Goal: Communication & Community: Answer question/provide support

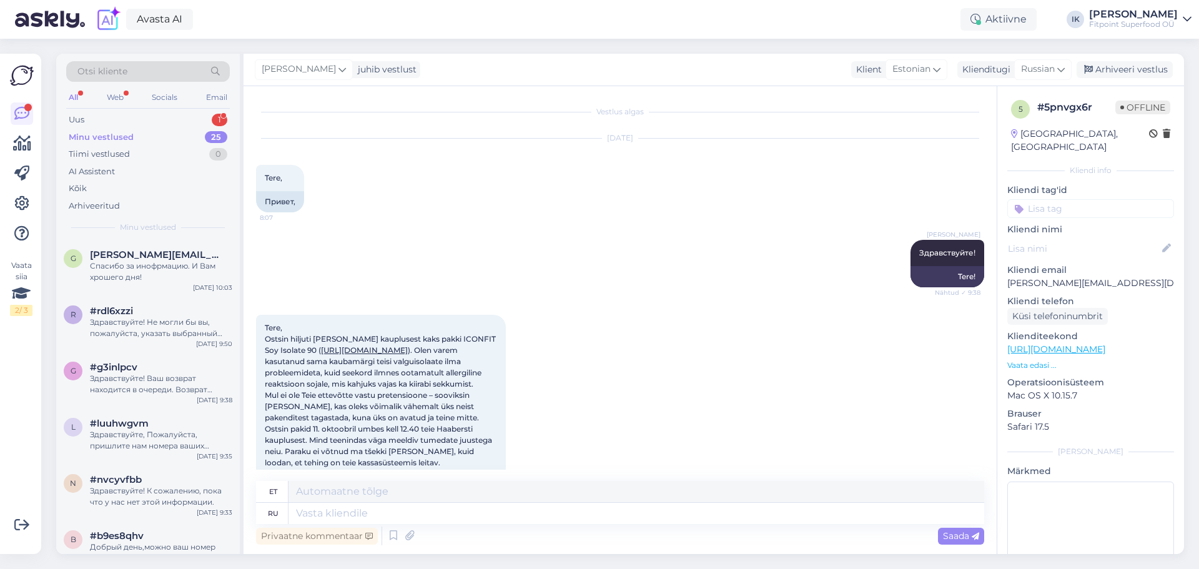
scroll to position [1061, 0]
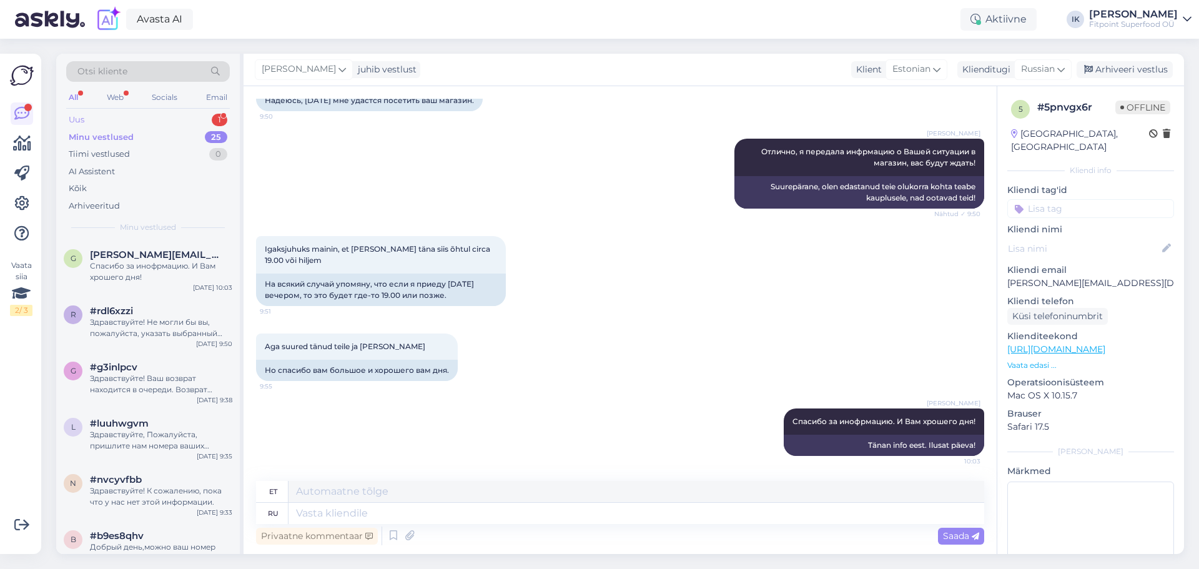
click at [183, 111] on div "Uus 1" at bounding box center [148, 119] width 164 height 17
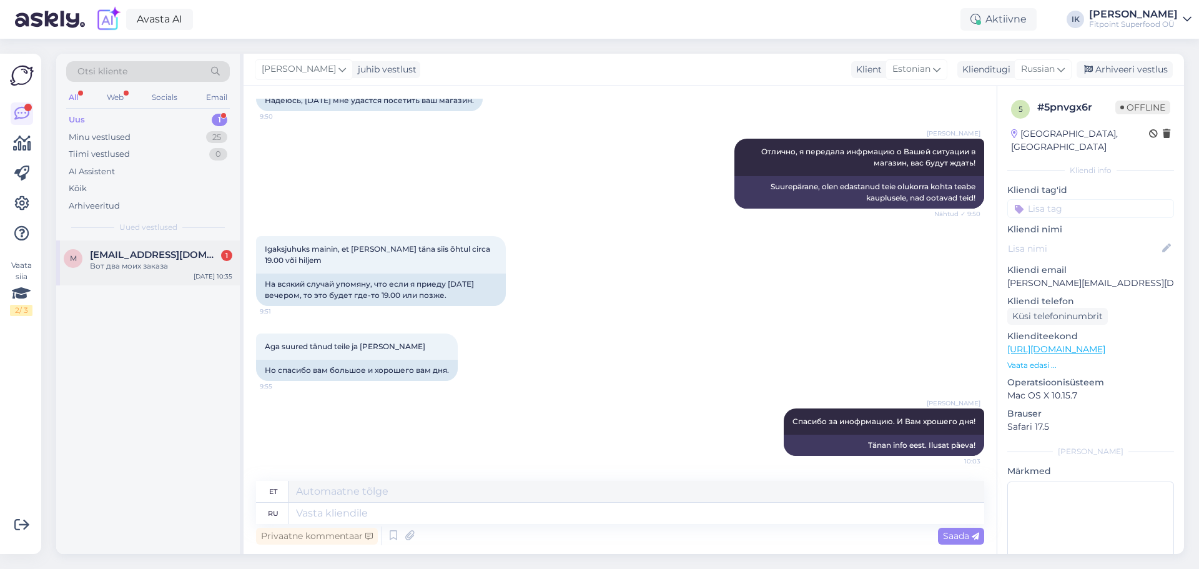
click at [202, 280] on div "[DATE] 10:35" at bounding box center [213, 276] width 39 height 9
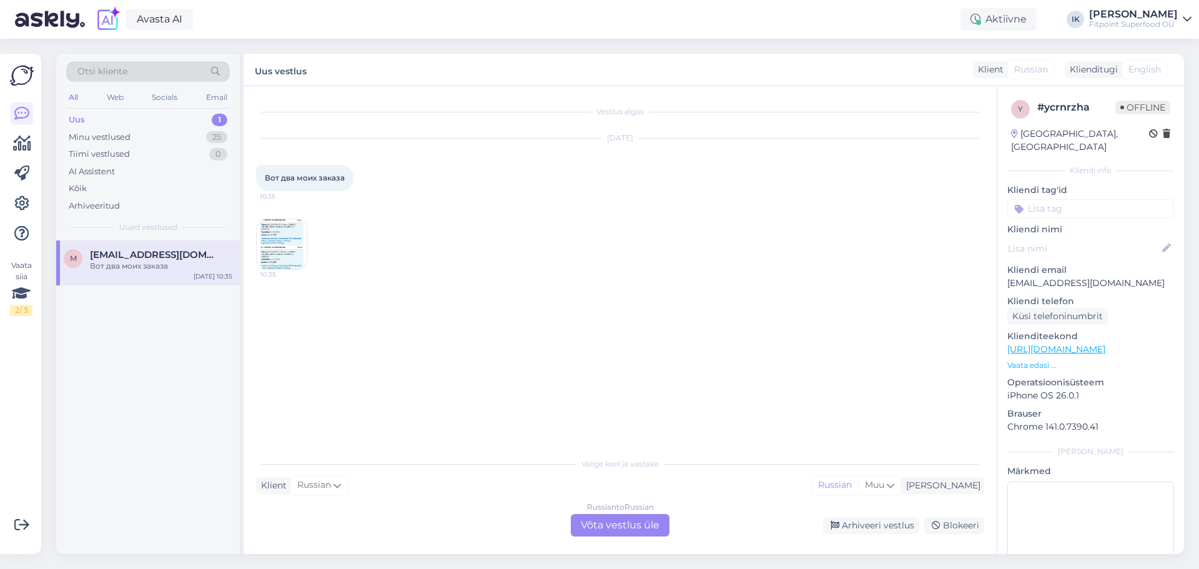
click at [275, 250] on img at bounding box center [282, 244] width 50 height 50
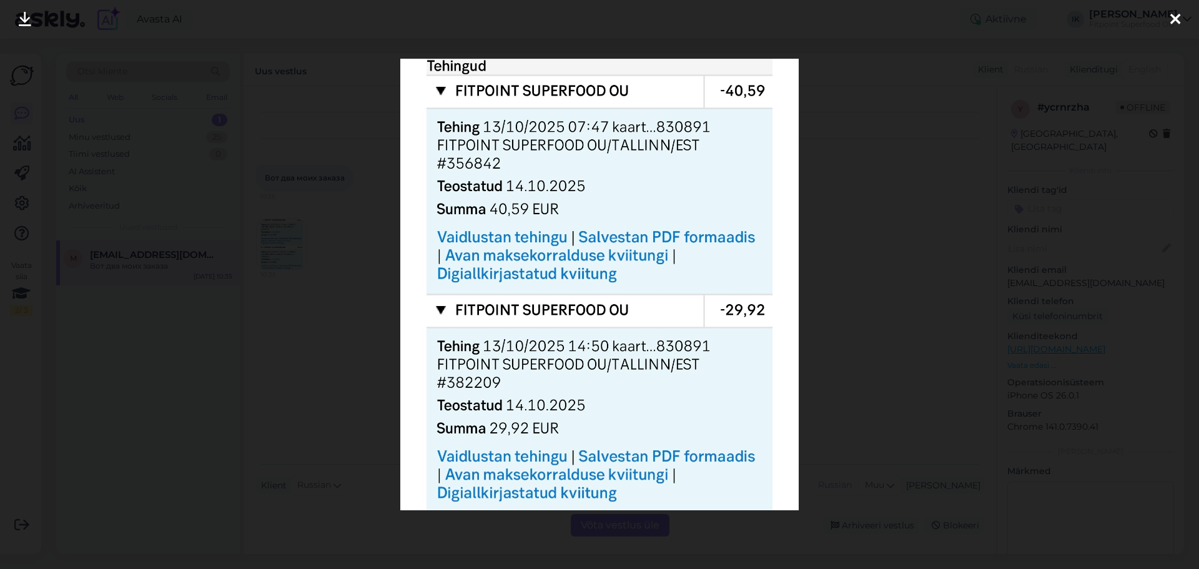
click at [945, 300] on div at bounding box center [599, 284] width 1199 height 569
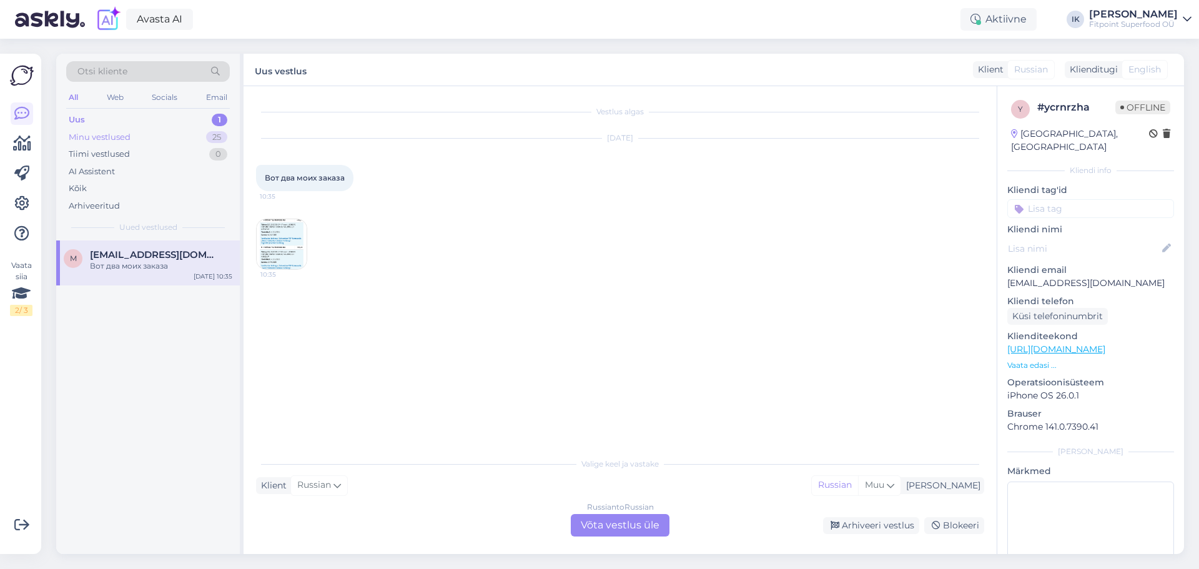
click at [193, 135] on div "Minu vestlused 25" at bounding box center [148, 137] width 164 height 17
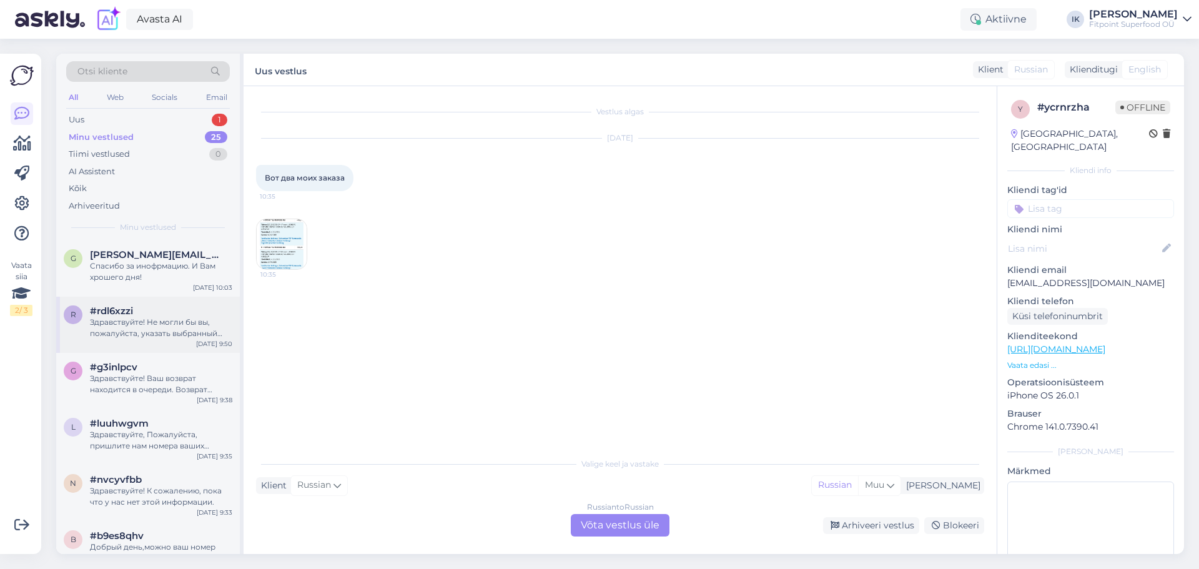
click at [198, 326] on div "Здравствуйте! Не могли бы вы, пожалуйста, указать выбранный способ доставки — D…" at bounding box center [161, 328] width 142 height 22
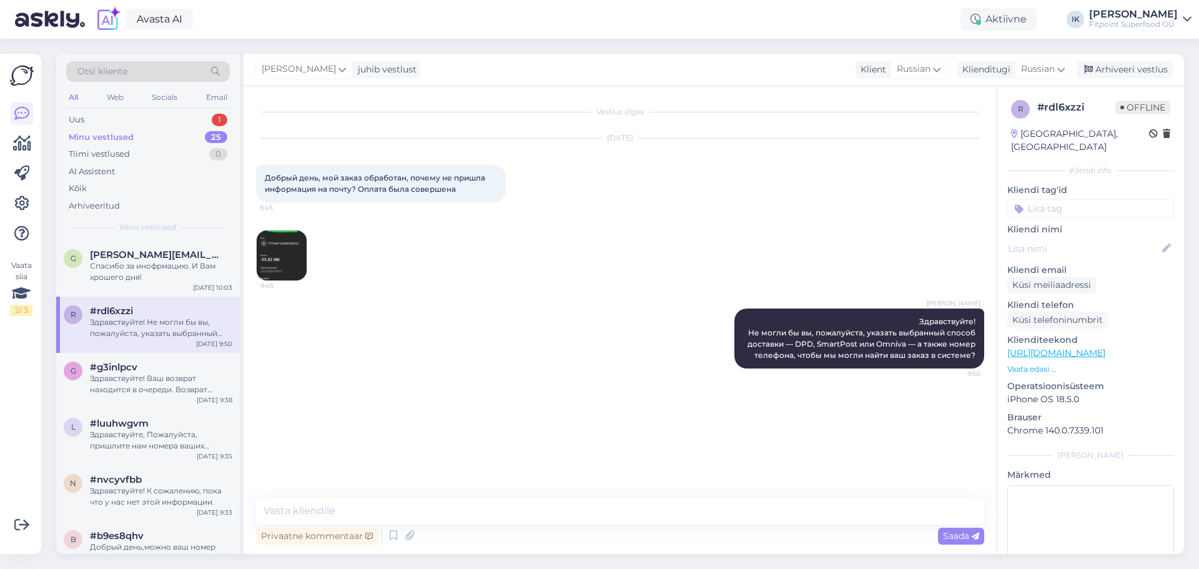
click at [282, 257] on img at bounding box center [282, 255] width 50 height 50
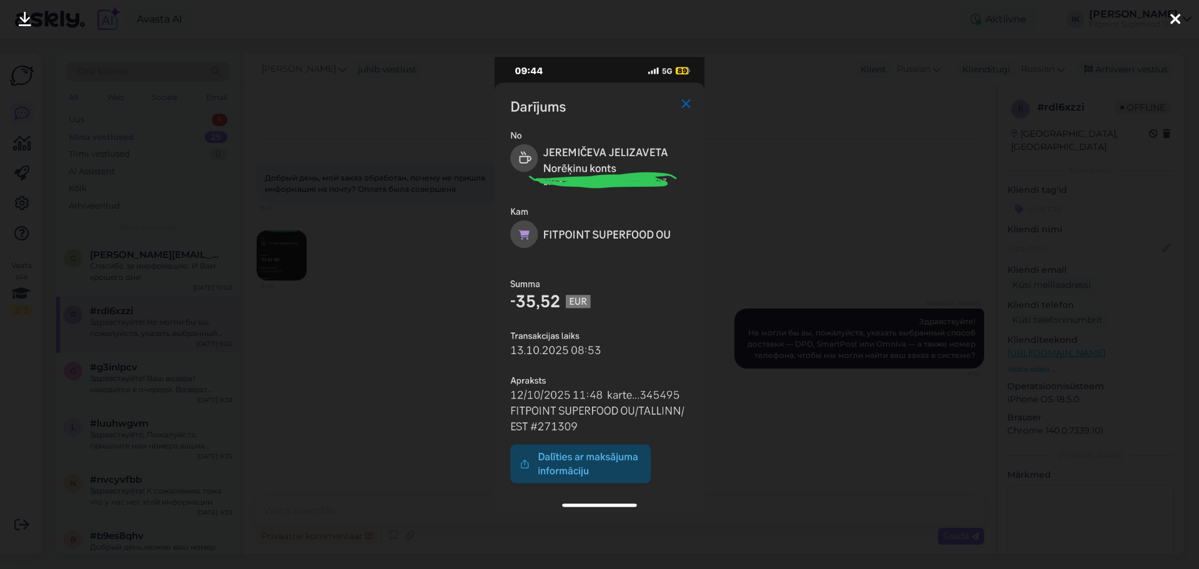
click at [843, 249] on div at bounding box center [599, 284] width 1199 height 569
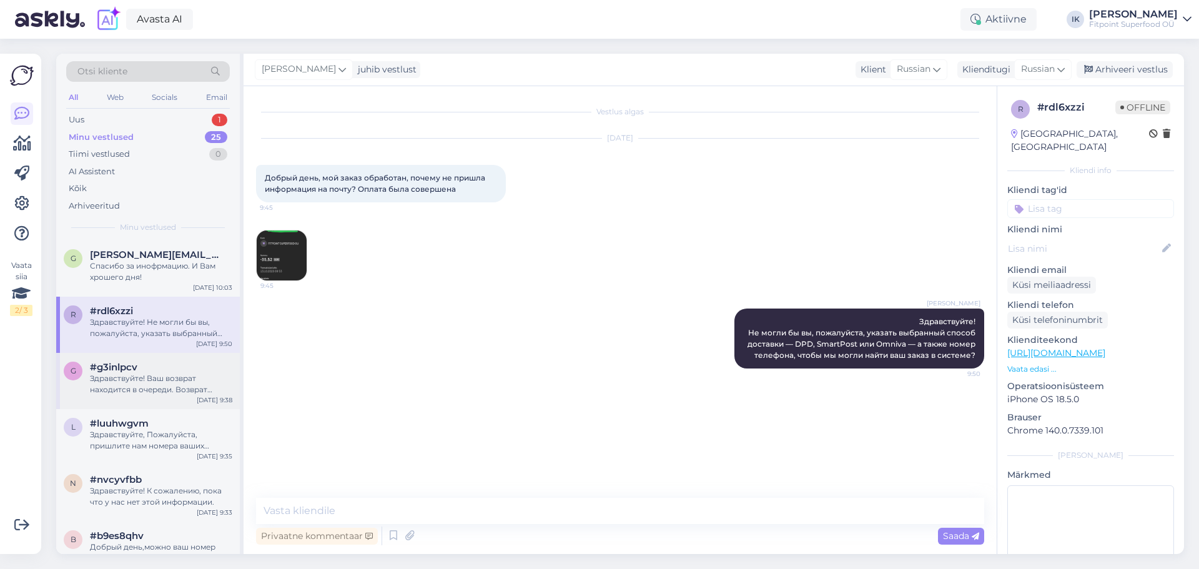
click at [182, 393] on div "Здравствуйте! Ваш возврат находится в очереди. Возврат средств происходит в теч…" at bounding box center [161, 384] width 142 height 22
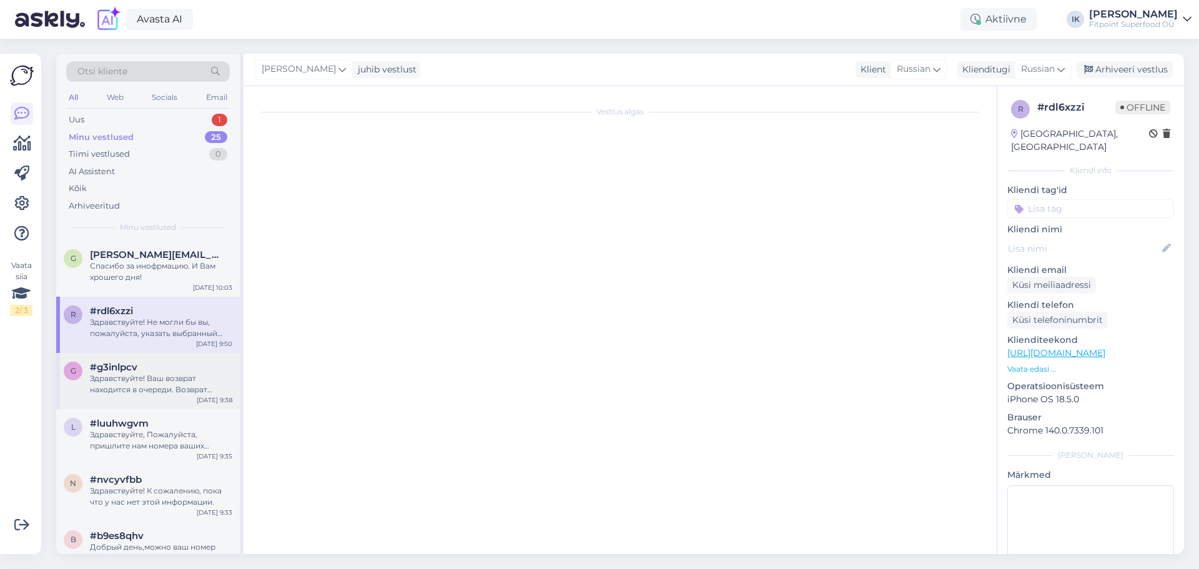
scroll to position [1866, 0]
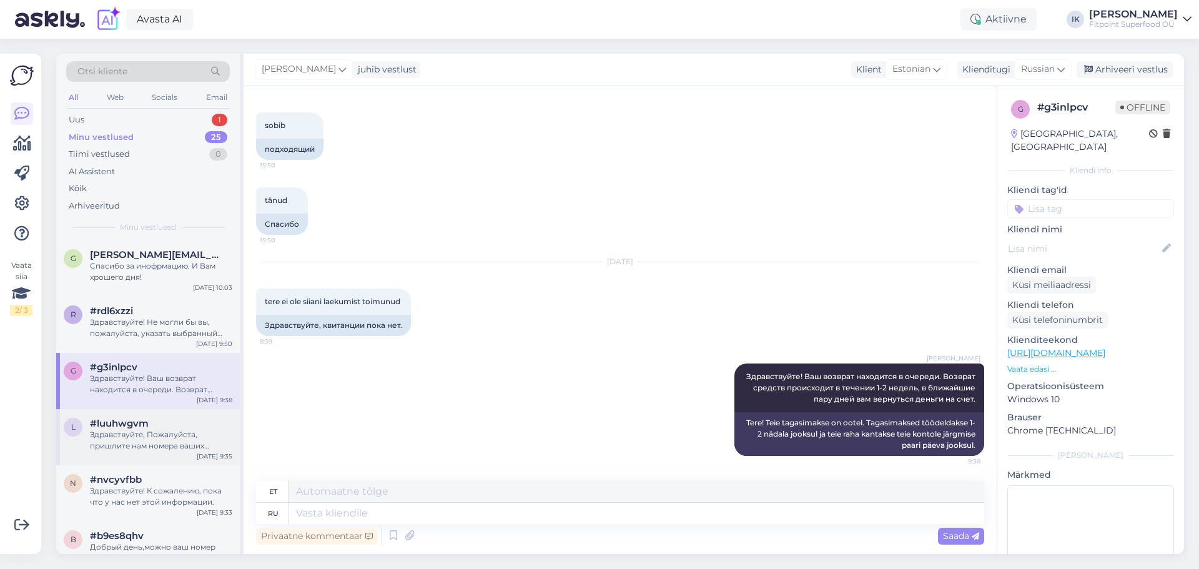
click at [200, 436] on div "Здравствуйте, Пожалуйста, пришлите нам номера ваших заказов. Если вы их не сохр…" at bounding box center [161, 440] width 142 height 22
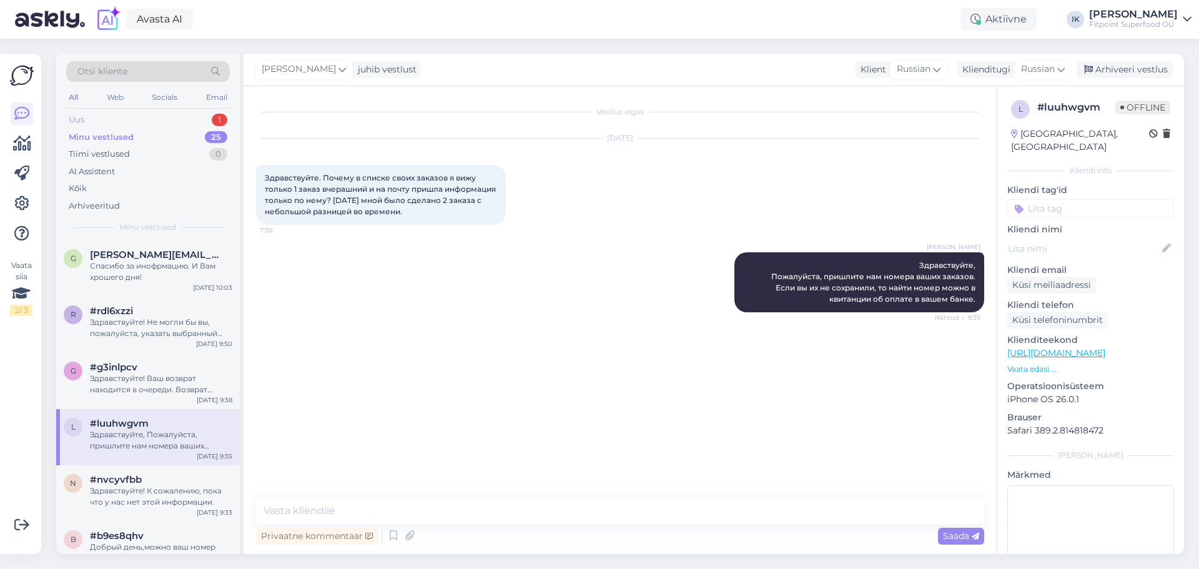
click at [185, 118] on div "Uus 1" at bounding box center [148, 119] width 164 height 17
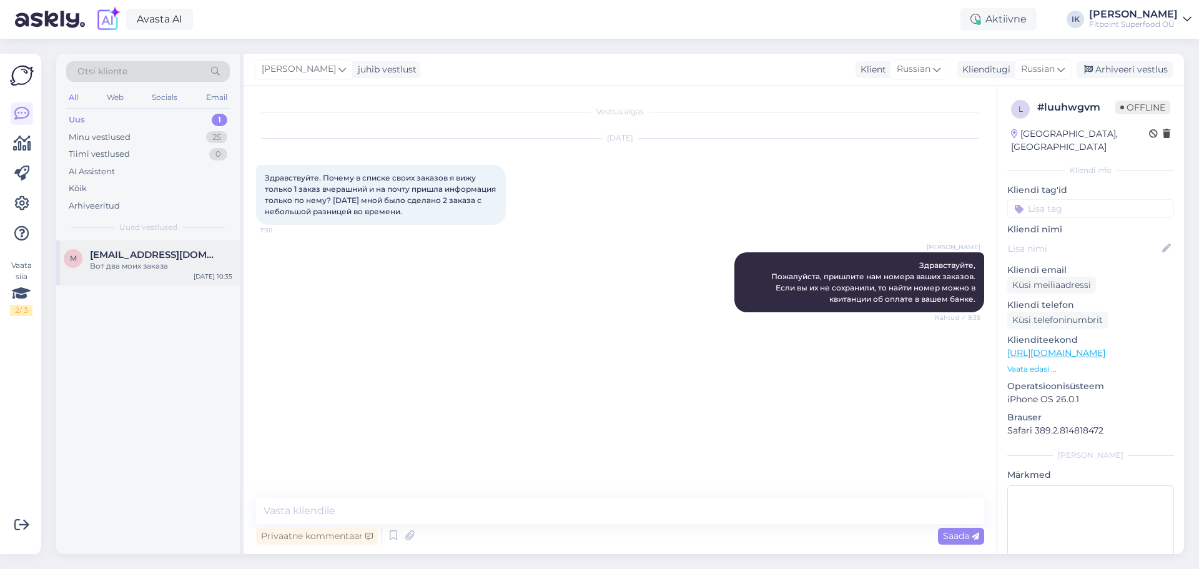
click at [167, 247] on div "m [EMAIL_ADDRESS][DOMAIN_NAME] Вот два моих заказа [DATE] 10:35" at bounding box center [148, 262] width 184 height 45
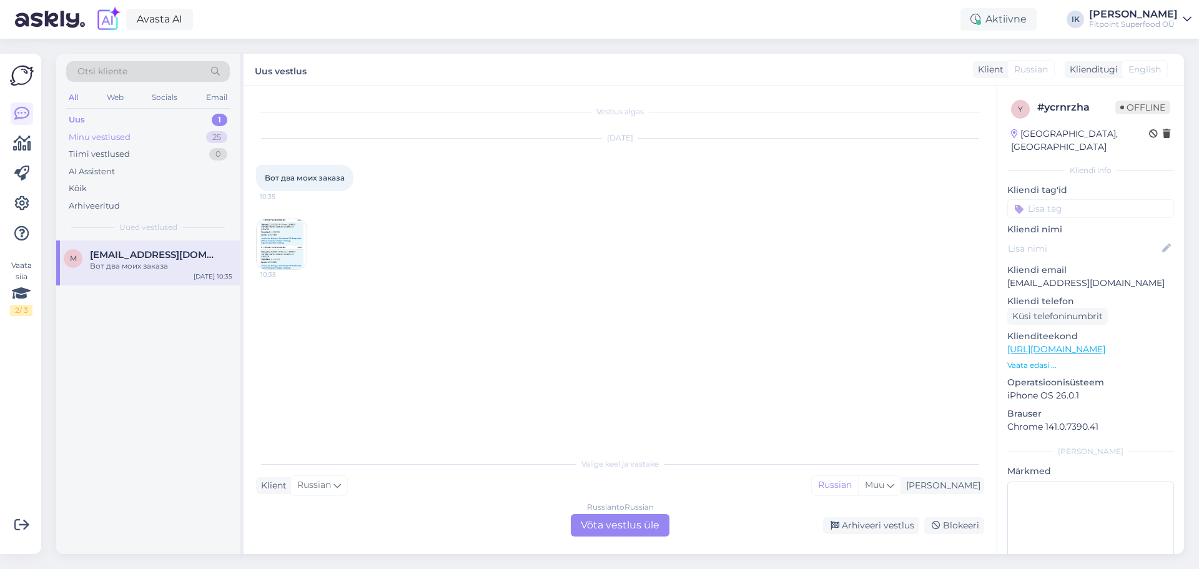
click at [183, 130] on div "Minu vestlused 25" at bounding box center [148, 137] width 164 height 17
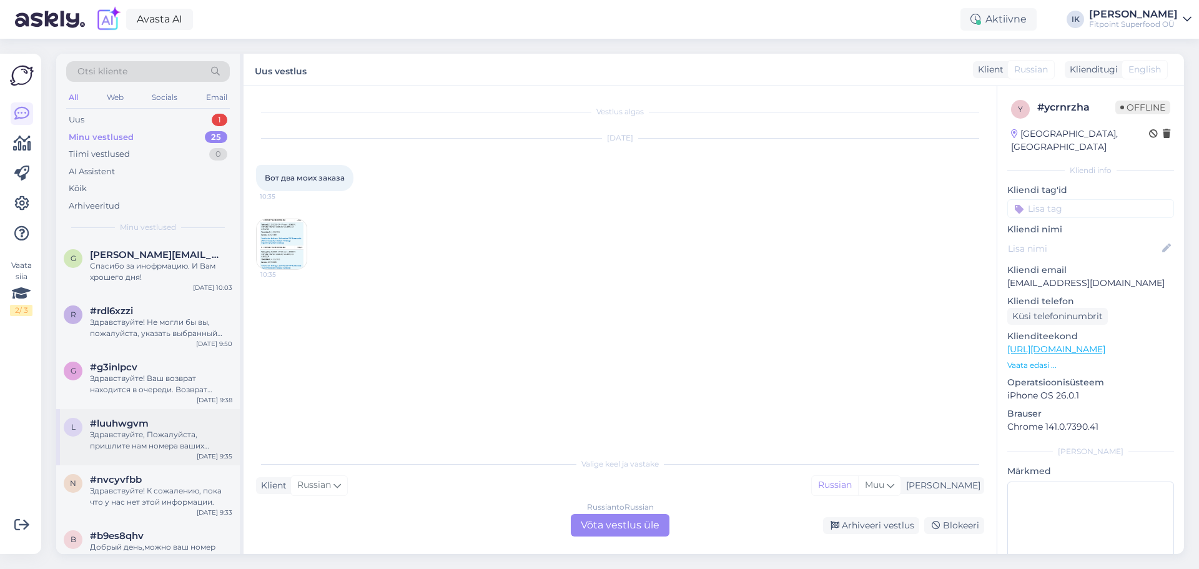
click at [199, 429] on div "Здравствуйте, Пожалуйста, пришлите нам номера ваших заказов. Если вы их не сохр…" at bounding box center [161, 440] width 142 height 22
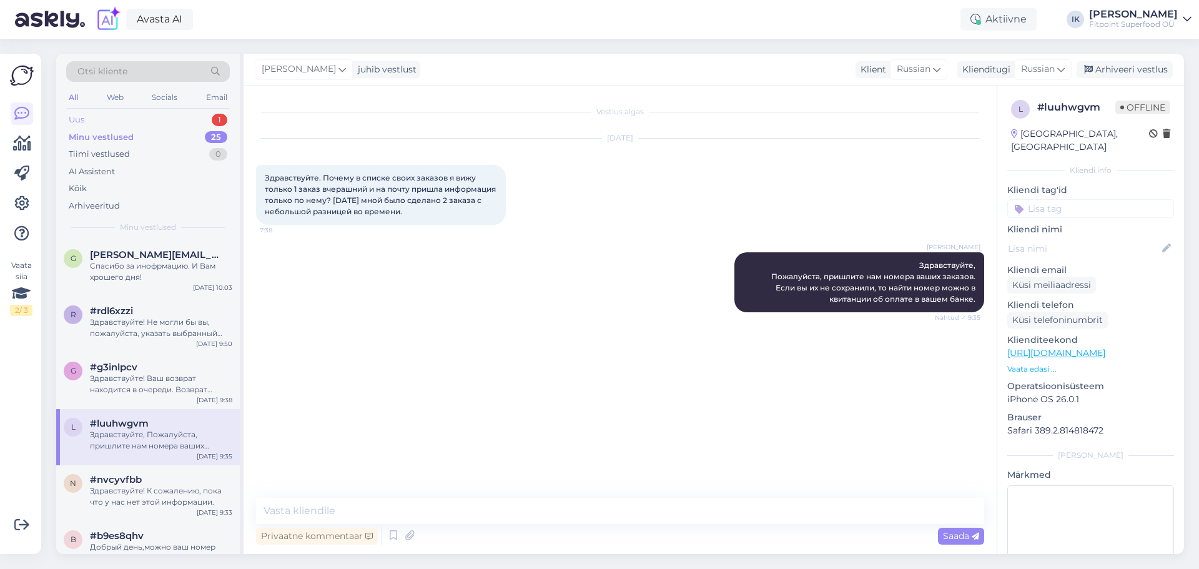
drag, startPoint x: 185, startPoint y: 115, endPoint x: 170, endPoint y: 220, distance: 106.7
click at [185, 116] on div "Uus 1" at bounding box center [148, 119] width 164 height 17
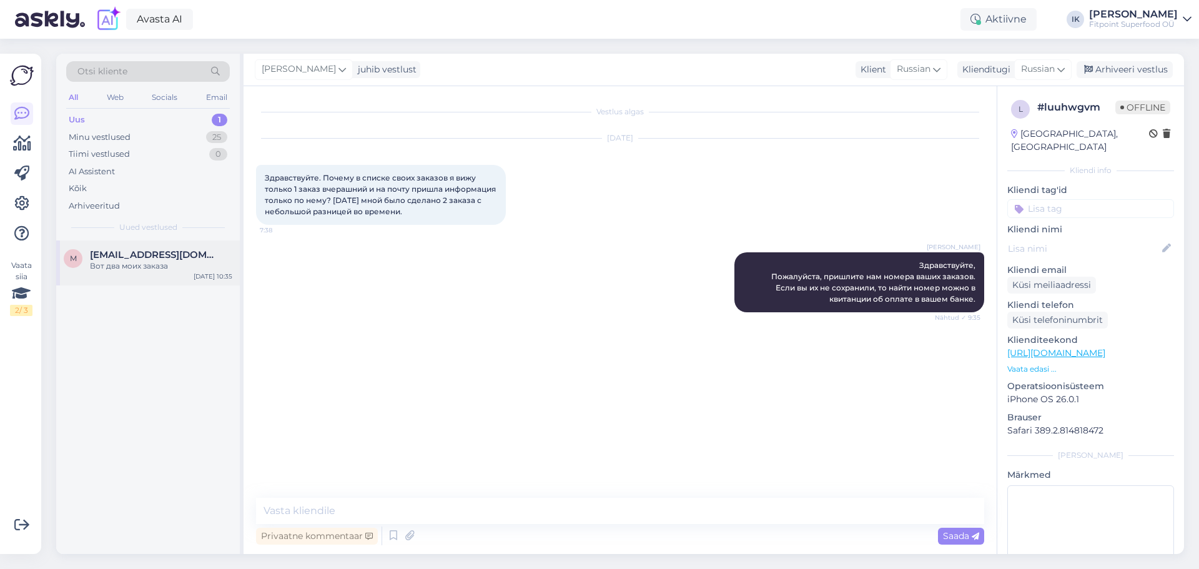
click at [166, 251] on span "[EMAIL_ADDRESS][DOMAIN_NAME]" at bounding box center [155, 254] width 130 height 11
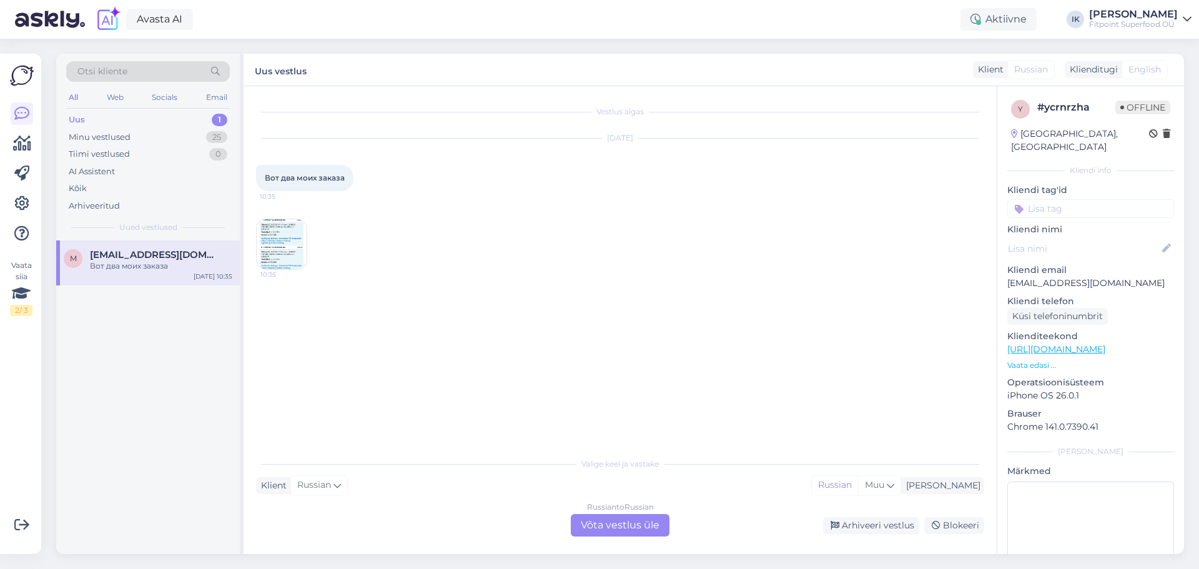
click at [284, 239] on img at bounding box center [282, 244] width 50 height 50
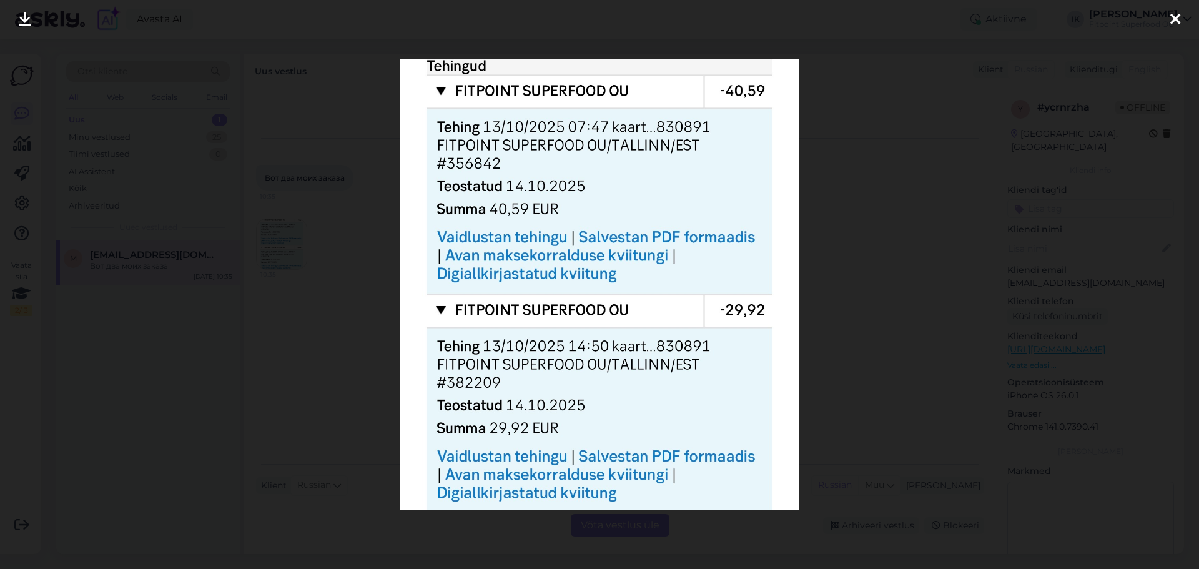
click at [1037, 398] on div at bounding box center [599, 284] width 1199 height 569
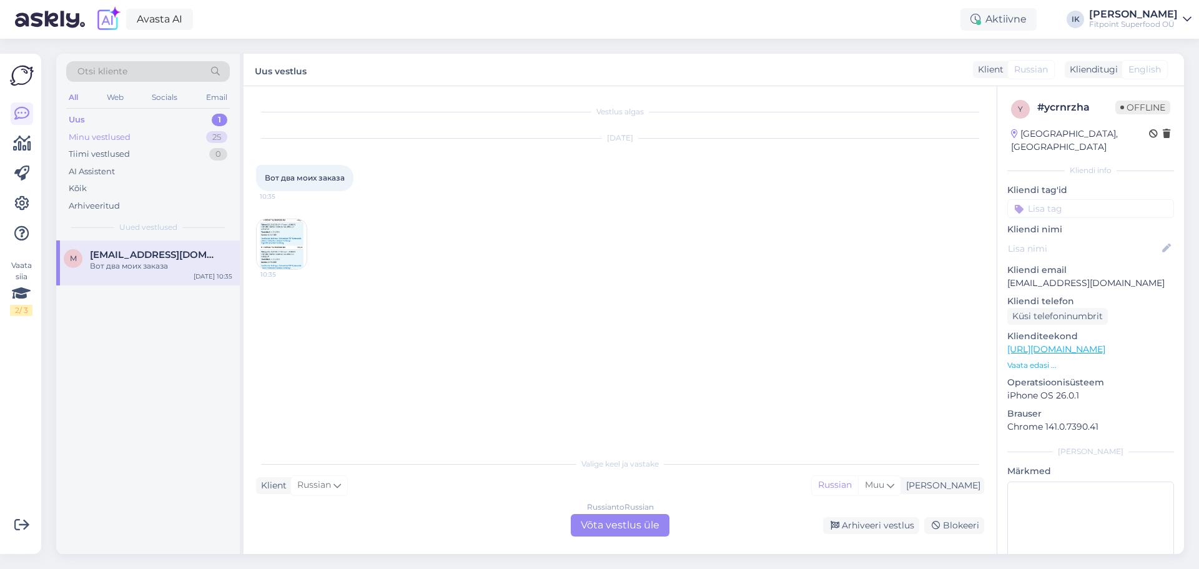
click at [176, 142] on div "Minu vestlused 25" at bounding box center [148, 137] width 164 height 17
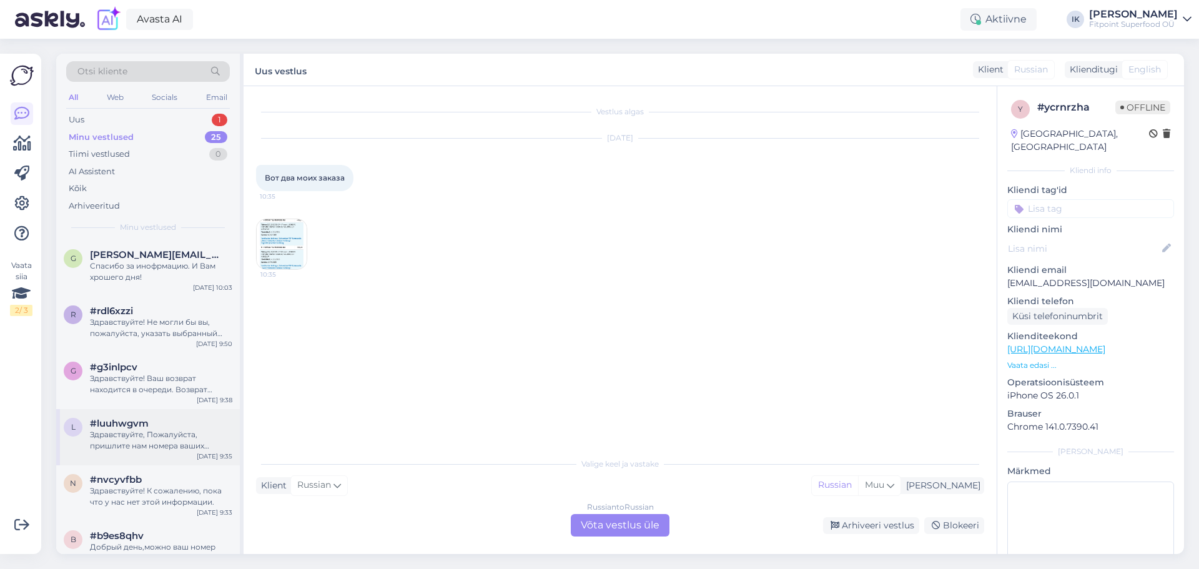
click at [187, 422] on div "#luuhwgvm" at bounding box center [161, 423] width 142 height 11
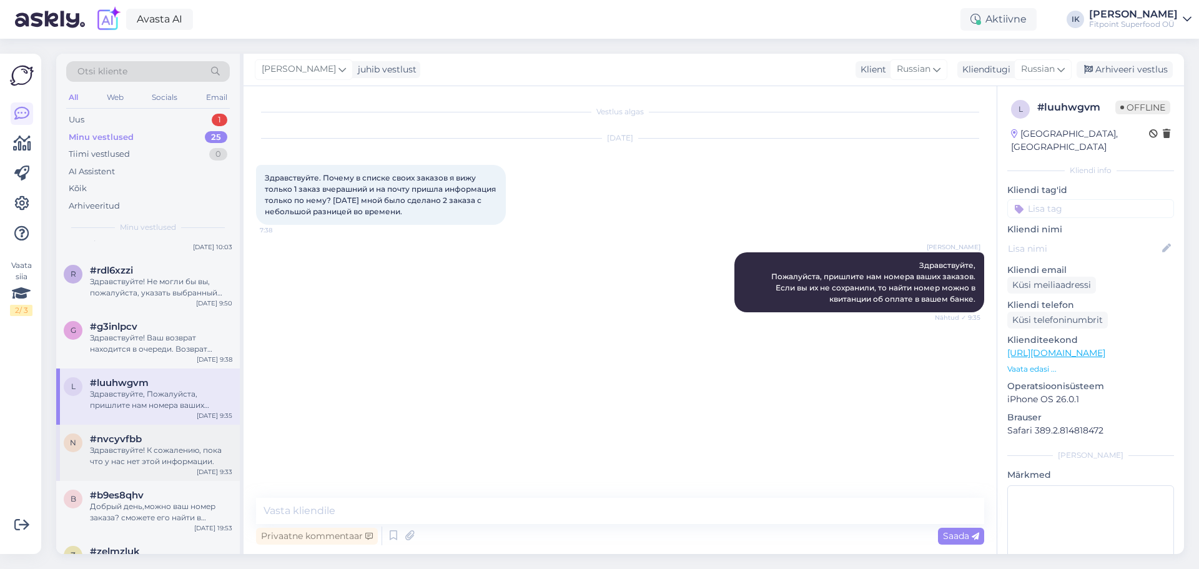
scroll to position [62, 0]
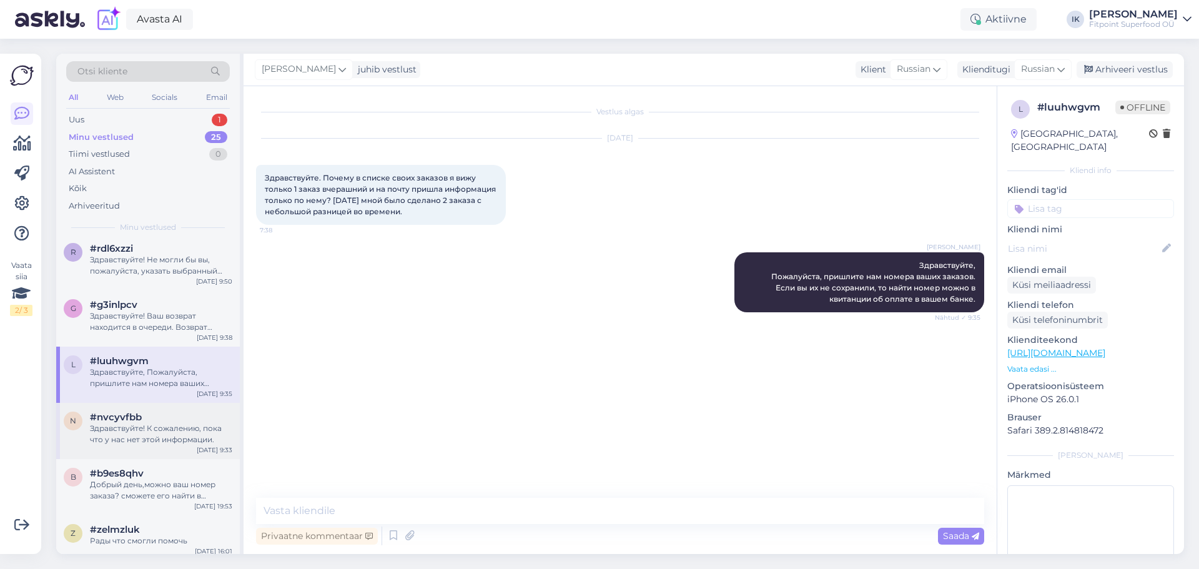
click at [184, 435] on div "Здравствуйте! К сожалению, пока что у нас нет этой информации." at bounding box center [161, 434] width 142 height 22
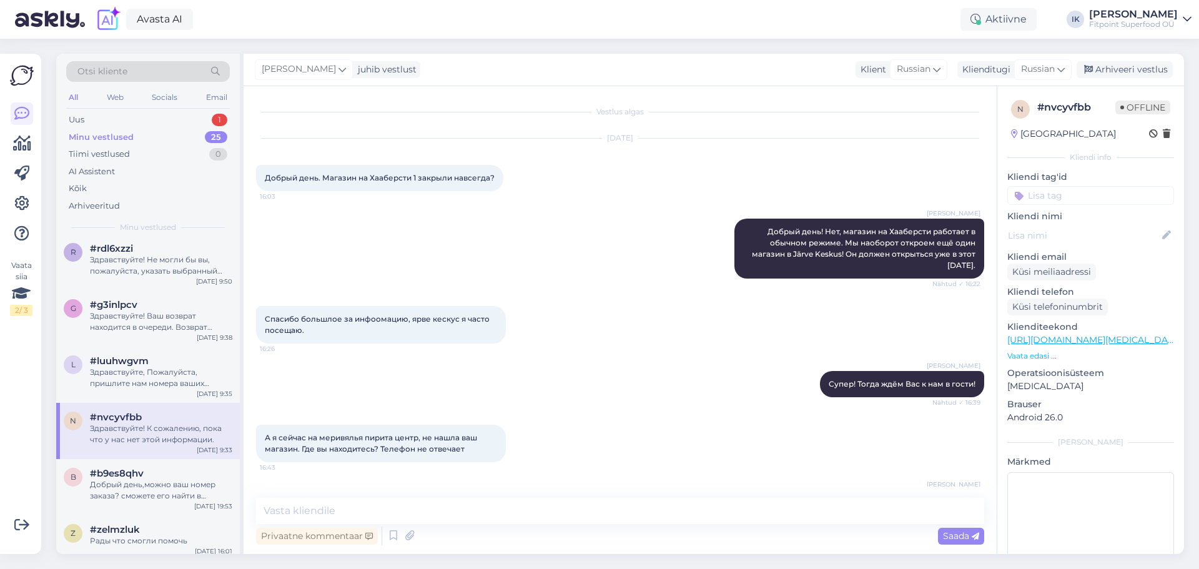
scroll to position [454, 0]
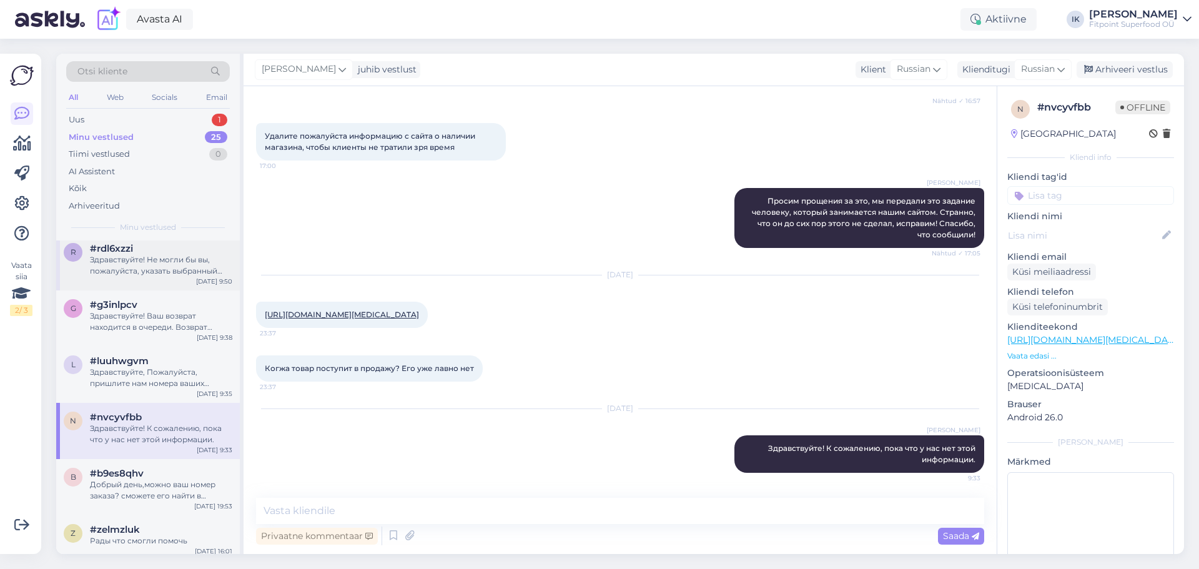
click at [181, 277] on div "r #rdl6xzzi Здравствуйте! Не могли бы вы, пожалуйста, указать выбранный способ …" at bounding box center [148, 262] width 184 height 56
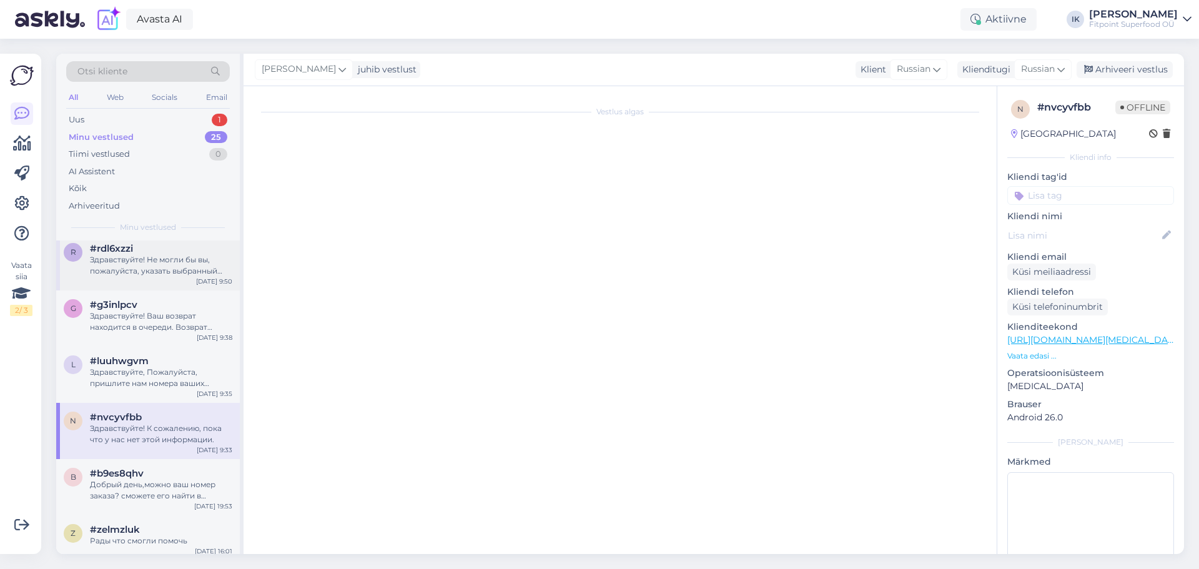
scroll to position [0, 0]
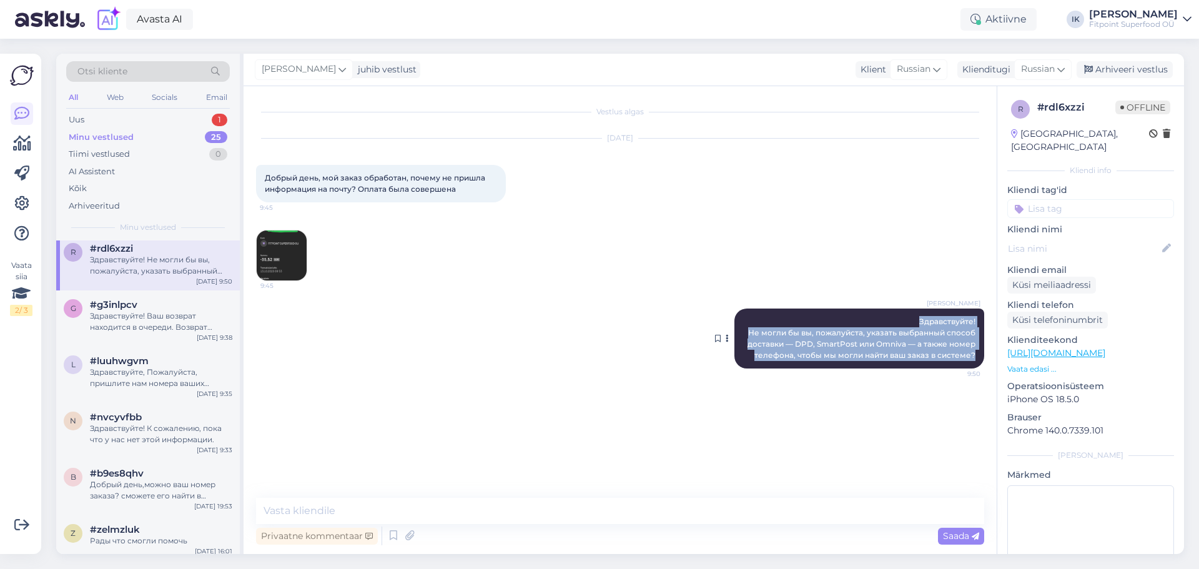
drag, startPoint x: 977, startPoint y: 354, endPoint x: 917, endPoint y: 317, distance: 70.4
click at [917, 317] on div "[PERSON_NAME] Здравствуйте! Не могли бы вы, пожалуйста, указать выбранный спосо…" at bounding box center [859, 339] width 250 height 60
copy span "Здравствуйте! Не могли бы вы, пожалуйста, указать выбранный способ доставки — D…"
click at [144, 123] on div "Uus 1" at bounding box center [148, 119] width 164 height 17
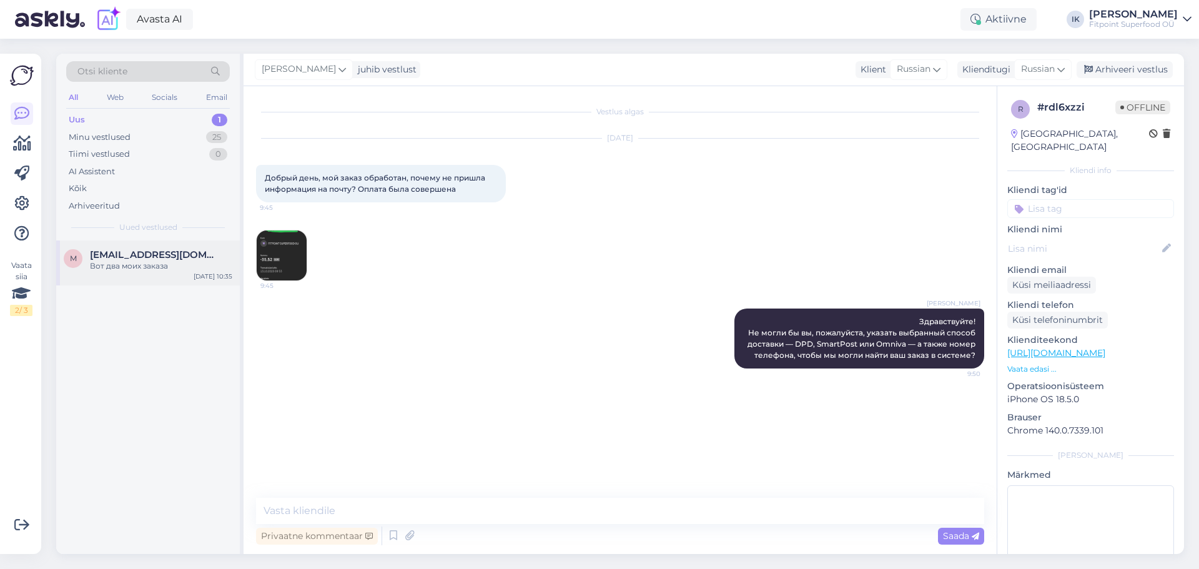
click at [119, 265] on div "Вот два моих заказа" at bounding box center [161, 265] width 142 height 11
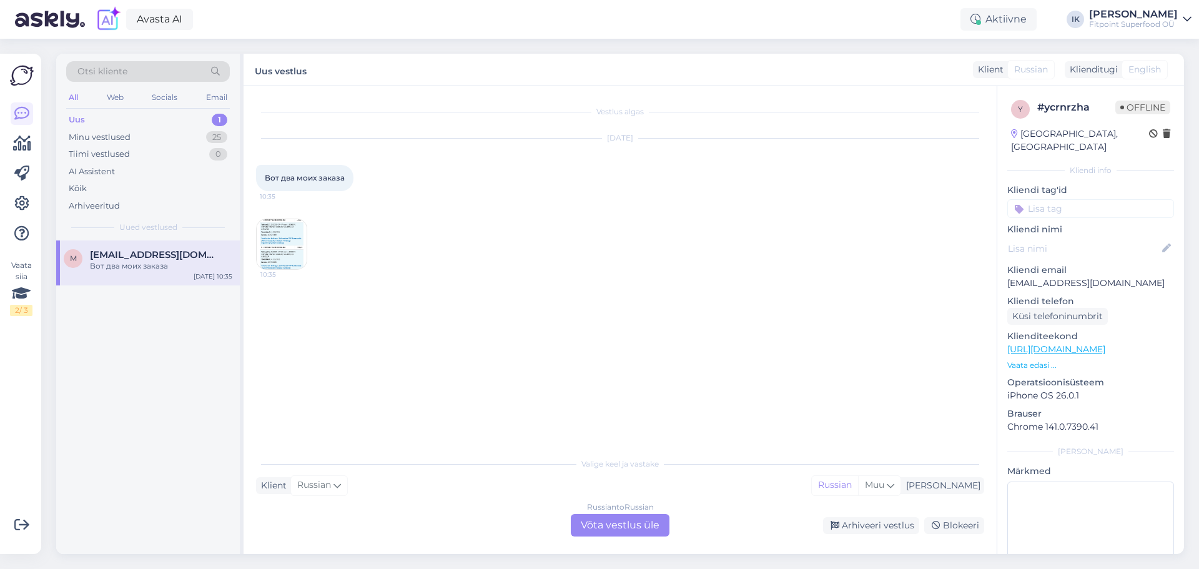
click at [615, 533] on div "Russian to Russian Võta vestlus üle" at bounding box center [620, 525] width 99 height 22
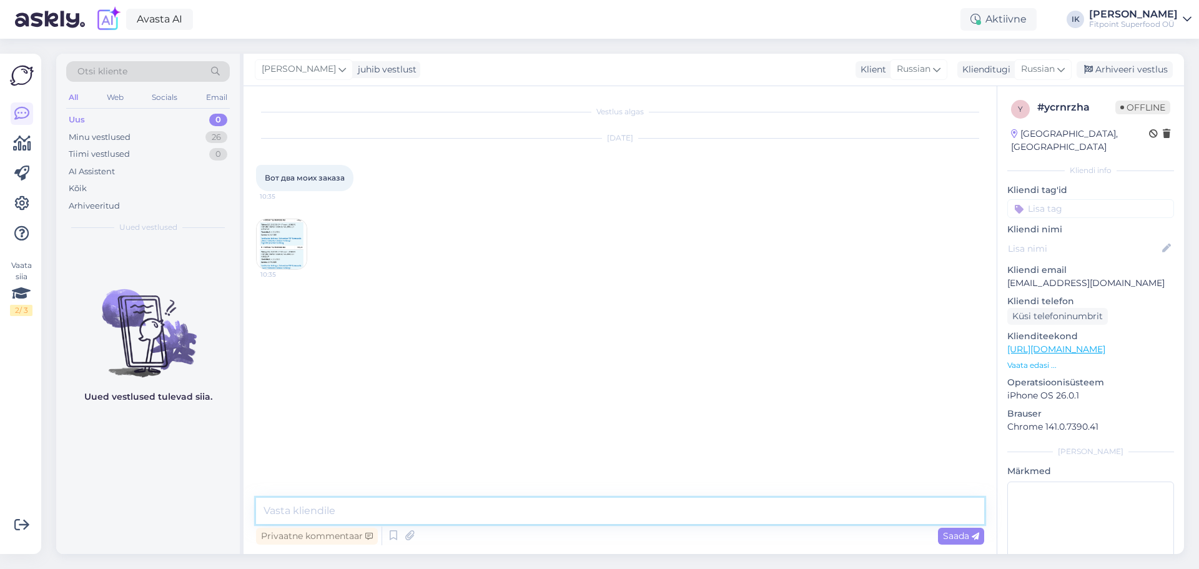
click at [626, 512] on textarea at bounding box center [620, 511] width 728 height 26
paste textarea "Здравствуйте! Не могли бы вы, пожалуйста, указать выбранный способ доставки — D…"
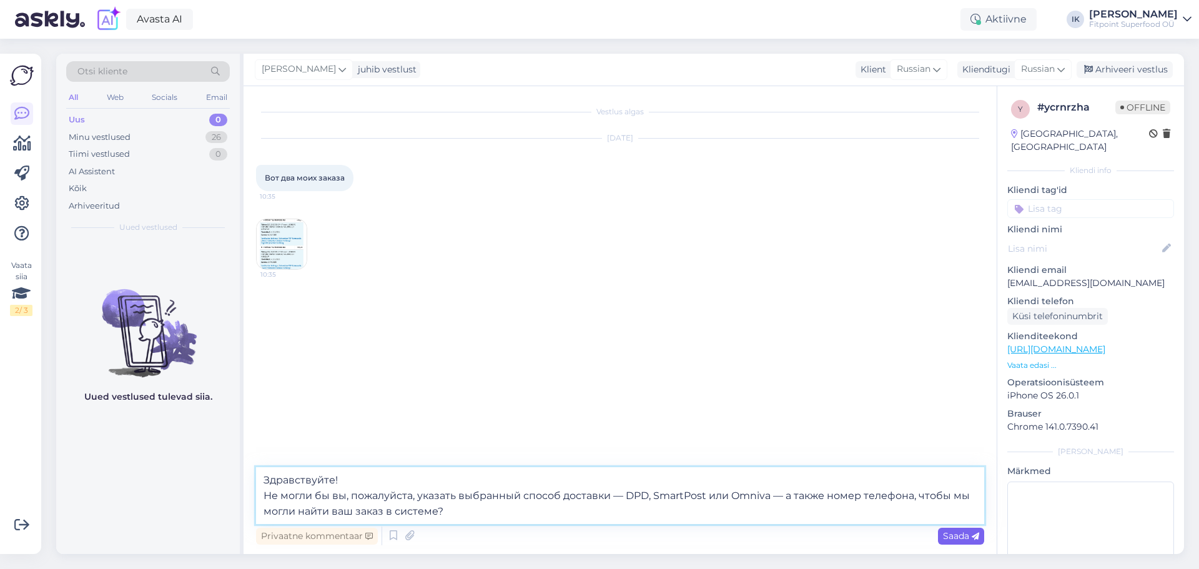
type textarea "Здравствуйте! Не могли бы вы, пожалуйста, указать выбранный способ доставки — D…"
click at [952, 535] on span "Saada" at bounding box center [961, 535] width 36 height 11
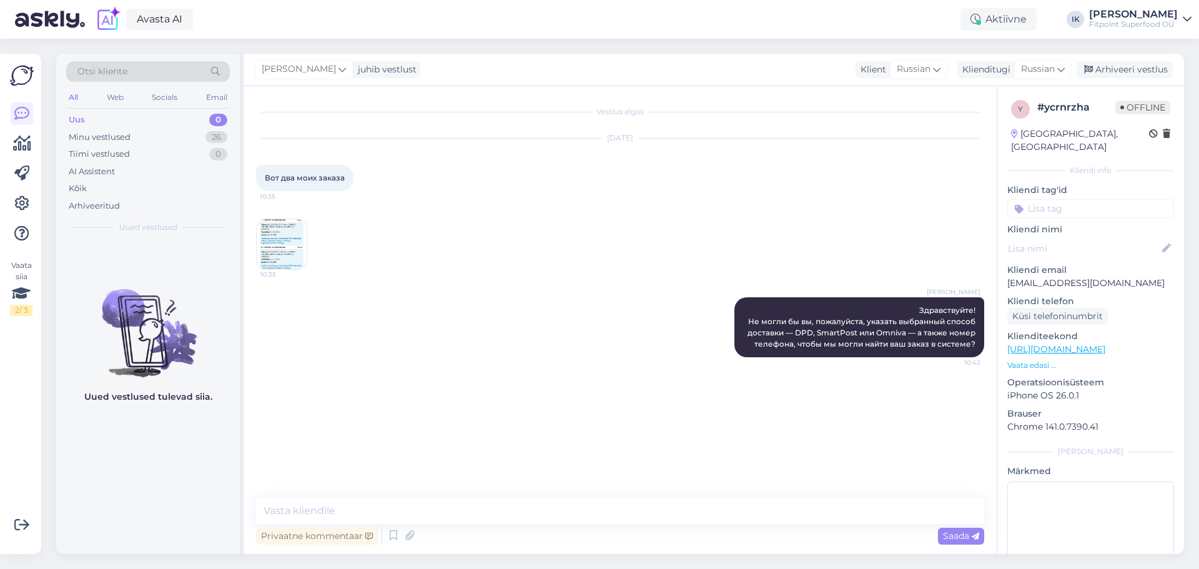
click at [295, 240] on img at bounding box center [282, 244] width 50 height 50
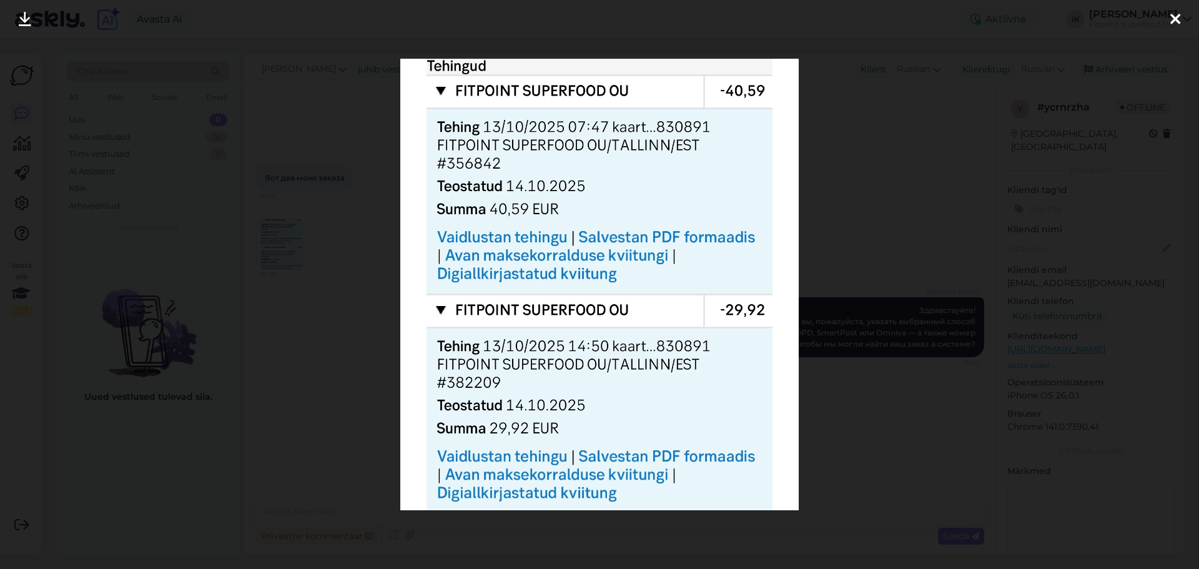
click at [200, 77] on div at bounding box center [599, 284] width 1199 height 569
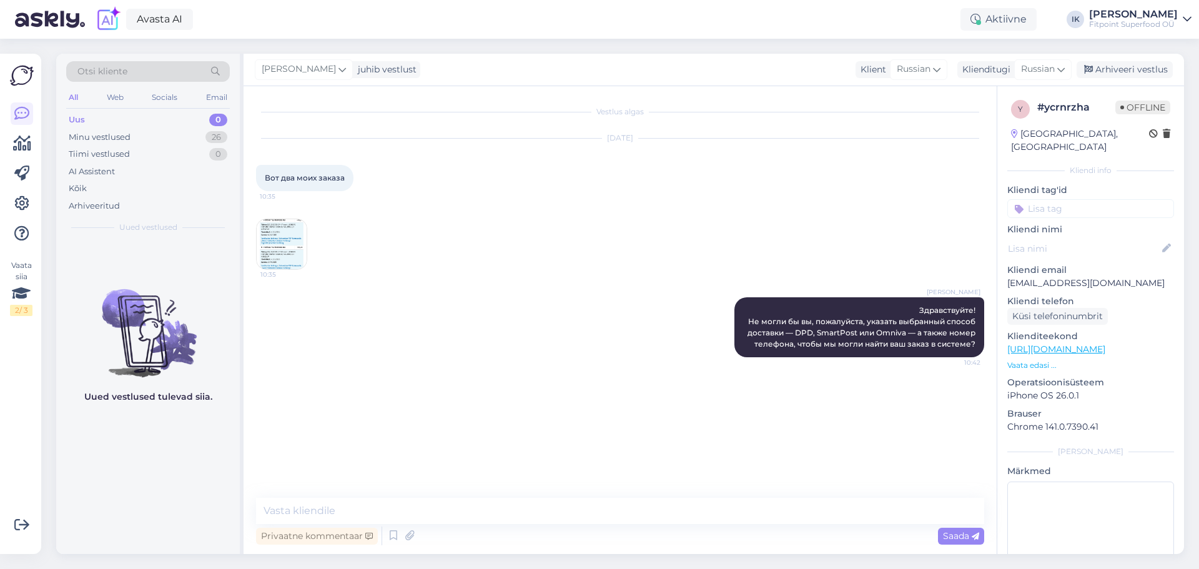
click at [314, 252] on div "[DATE] Вот два моих заказа 10:35 10:35" at bounding box center [620, 204] width 728 height 159
click at [292, 252] on img at bounding box center [282, 244] width 50 height 50
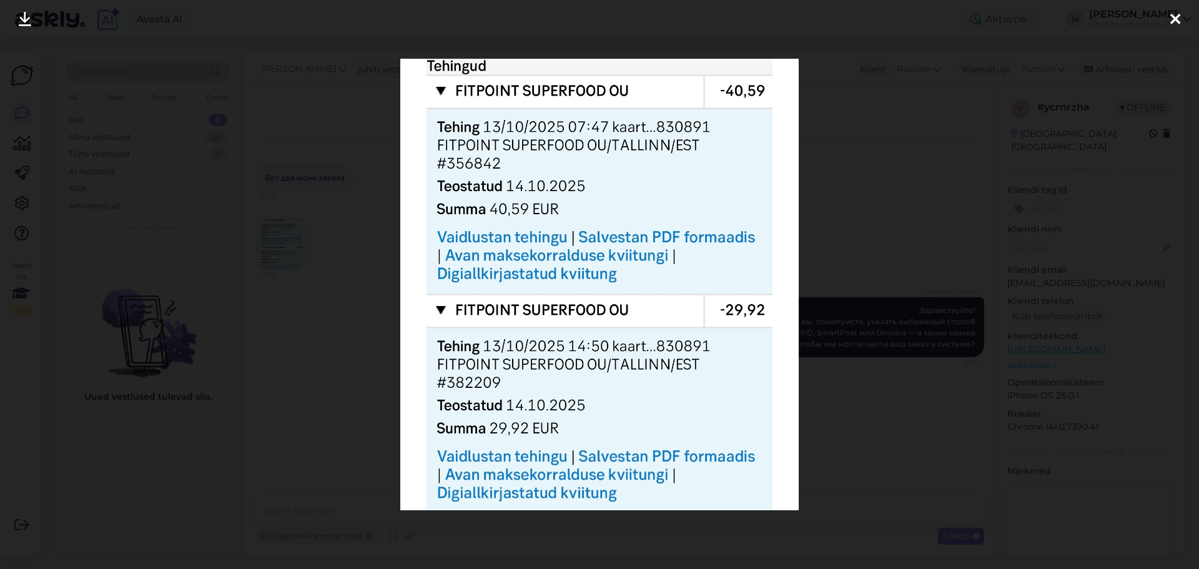
click at [830, 241] on div at bounding box center [599, 284] width 1199 height 569
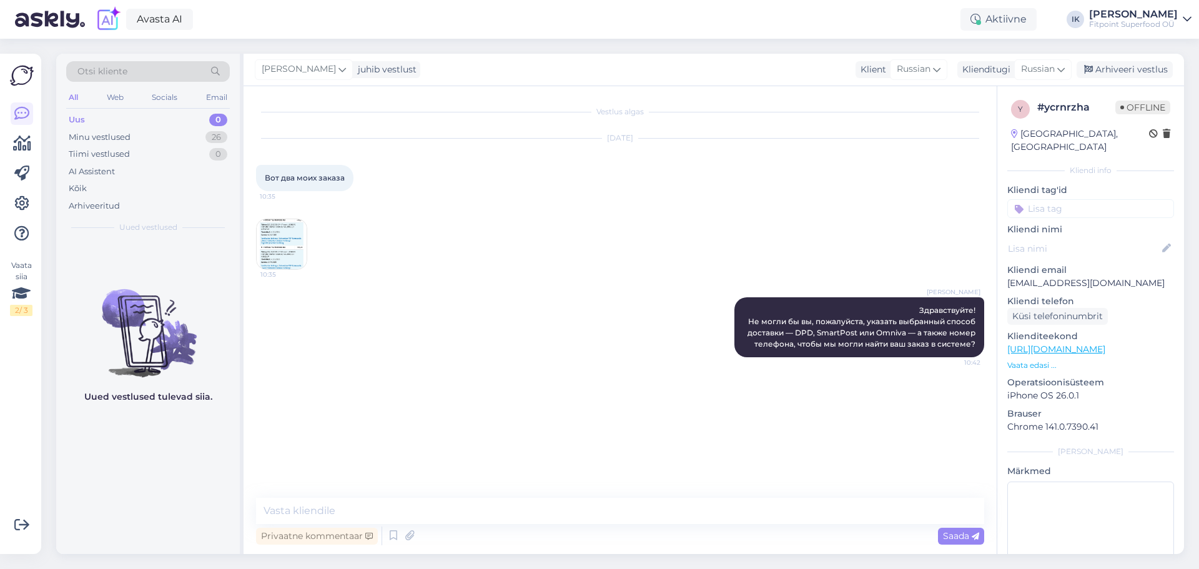
click at [287, 244] on img at bounding box center [282, 244] width 50 height 50
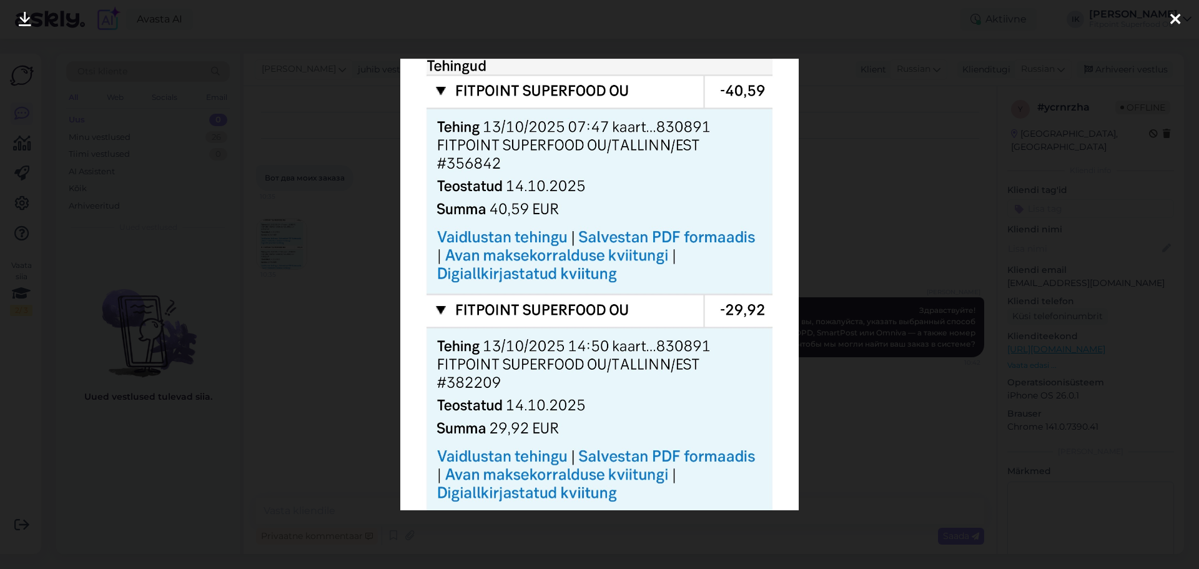
click at [337, 206] on div at bounding box center [599, 284] width 1199 height 569
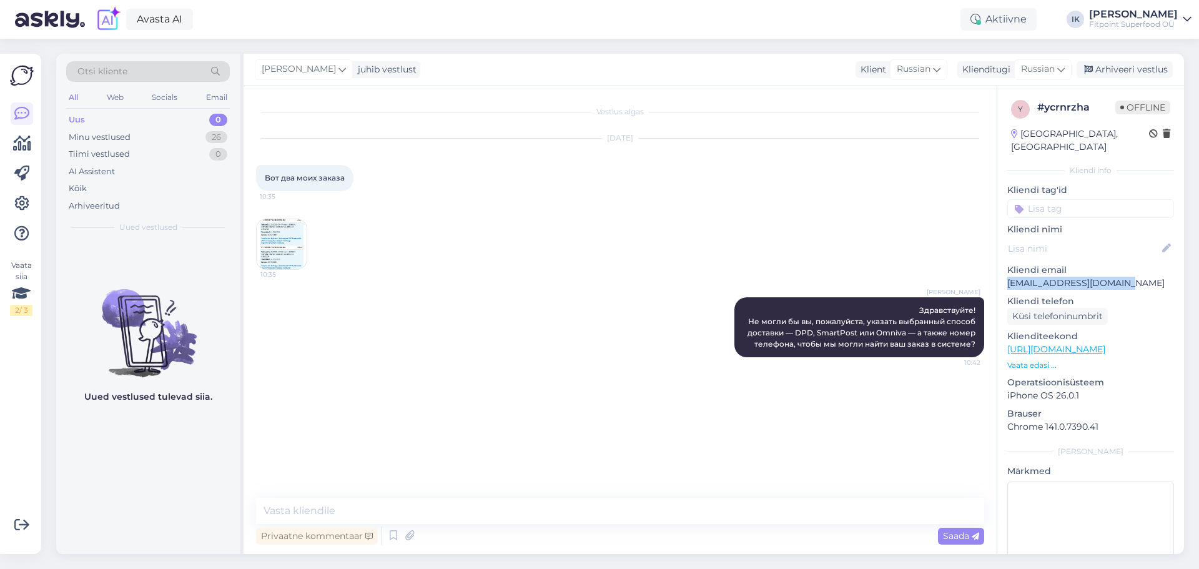
drag, startPoint x: 1142, startPoint y: 267, endPoint x: 1008, endPoint y: 272, distance: 133.7
click at [1008, 277] on p "[EMAIL_ADDRESS][DOMAIN_NAME]" at bounding box center [1090, 283] width 167 height 13
copy p "[EMAIL_ADDRESS][DOMAIN_NAME]"
click at [272, 248] on img at bounding box center [282, 244] width 50 height 50
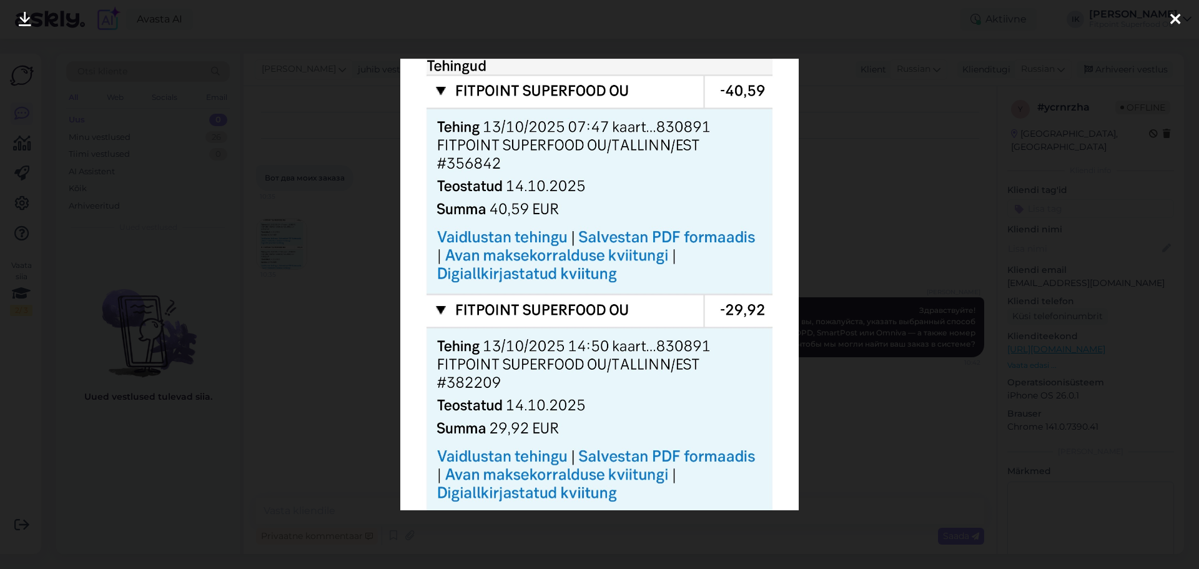
click at [914, 250] on div at bounding box center [599, 284] width 1199 height 569
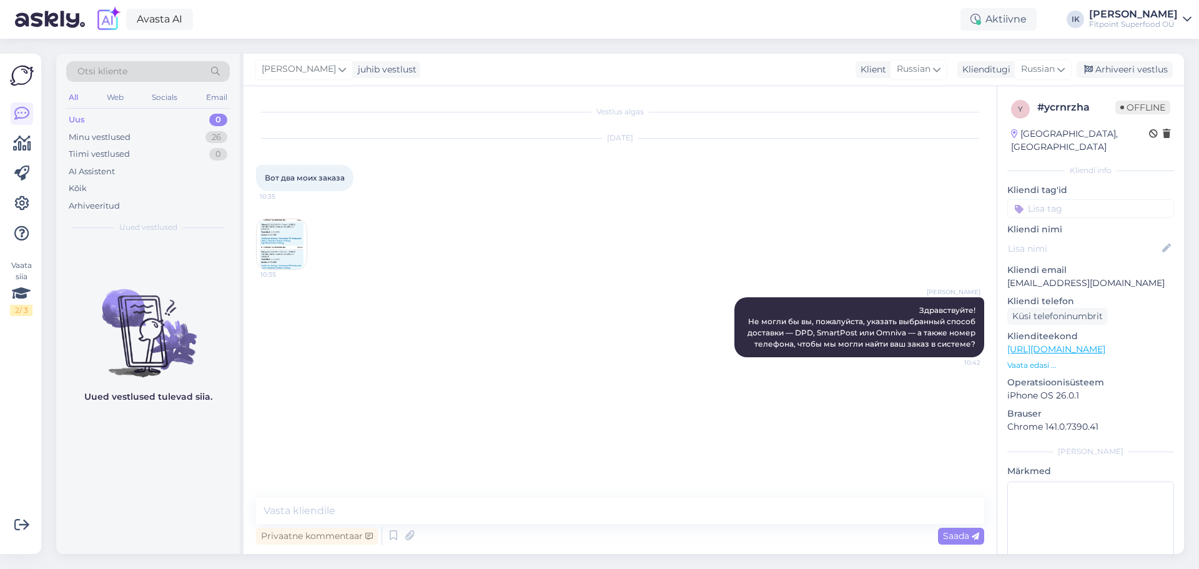
click at [683, 524] on div "Privaatne kommentaar Saada" at bounding box center [620, 536] width 728 height 24
click at [693, 512] on textarea at bounding box center [620, 511] width 728 height 26
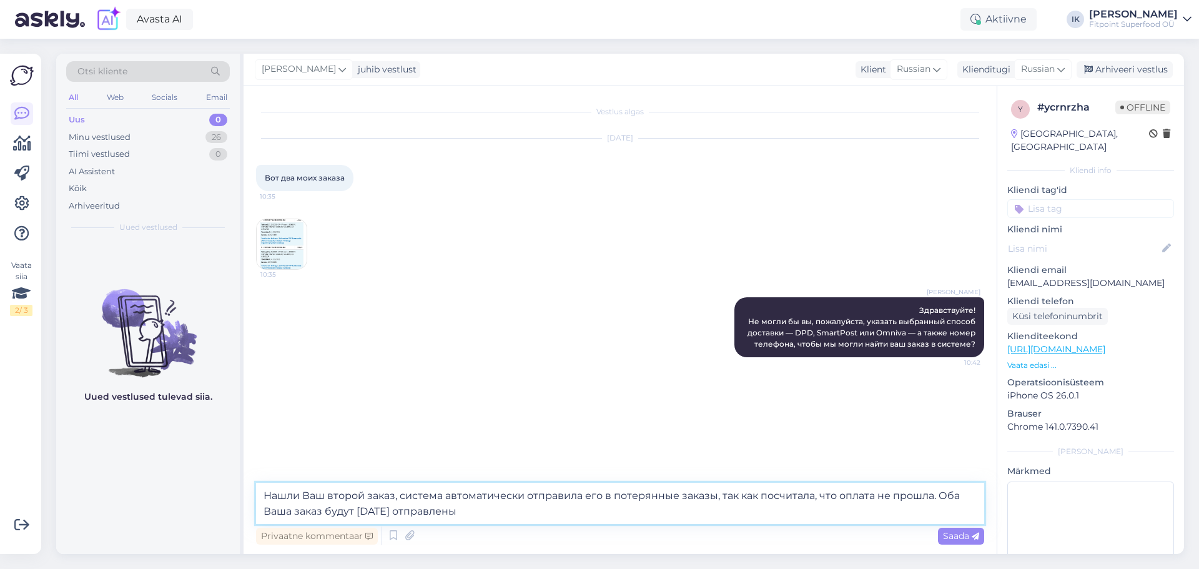
drag, startPoint x: 693, startPoint y: 512, endPoint x: 36, endPoint y: 453, distance: 660.3
click at [36, 453] on div "Vaata siia 2 / 3 Võimalused Veendu, et Askly loob sulle väärtust. Sulge Ühenda …" at bounding box center [599, 304] width 1199 height 530
drag, startPoint x: 864, startPoint y: 454, endPoint x: 902, endPoint y: 467, distance: 39.7
click at [866, 454] on div "Vestlus algas [DATE] Вот два моих заказа 10:35 10:35 [PERSON_NAME] Здравствуйте…" at bounding box center [625, 285] width 739 height 373
drag, startPoint x: 890, startPoint y: 513, endPoint x: 80, endPoint y: 422, distance: 815.2
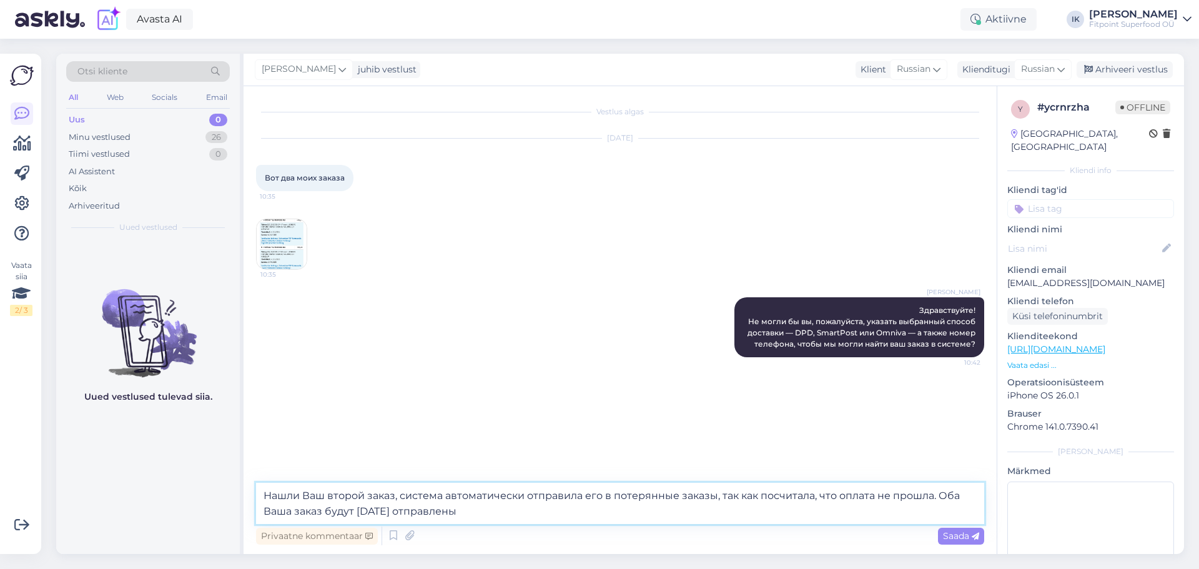
click at [80, 422] on div "Otsi kliente All Web Socials Email Uus 0 Minu vestlused 26 Tiimi vestlused 0 AI…" at bounding box center [620, 304] width 1128 height 500
paste textarea "аш второй заказ — система автоматически переместила его в раздел “потерянные за…"
type textarea "Нашли ваш второй заказ — система автоматически переместила его в раздел “потеря…"
click at [959, 538] on span "Saada" at bounding box center [961, 535] width 36 height 11
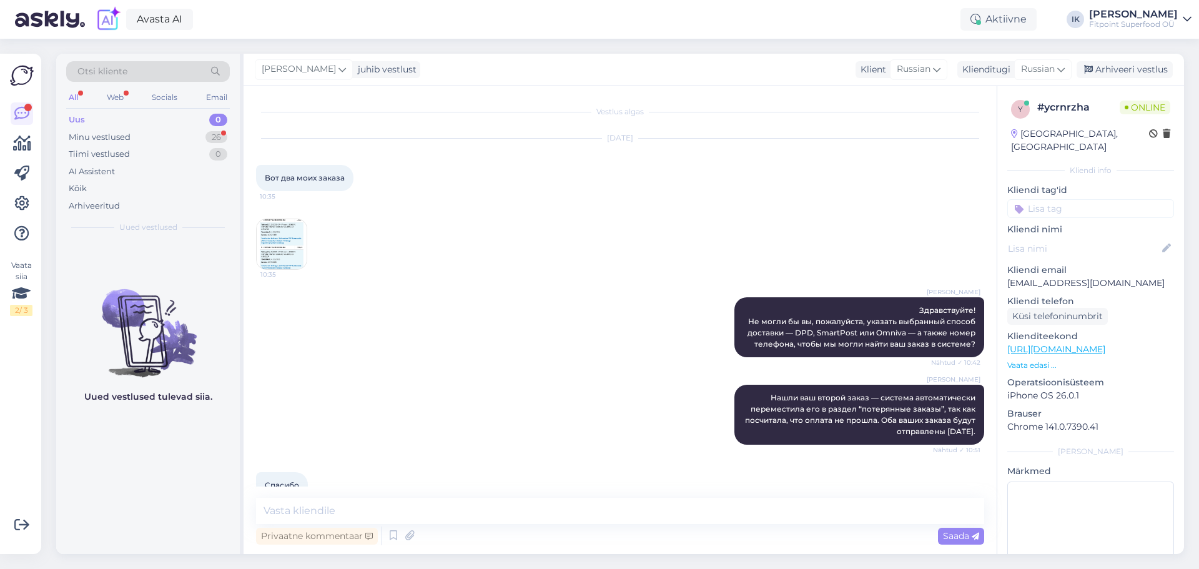
scroll to position [26, 0]
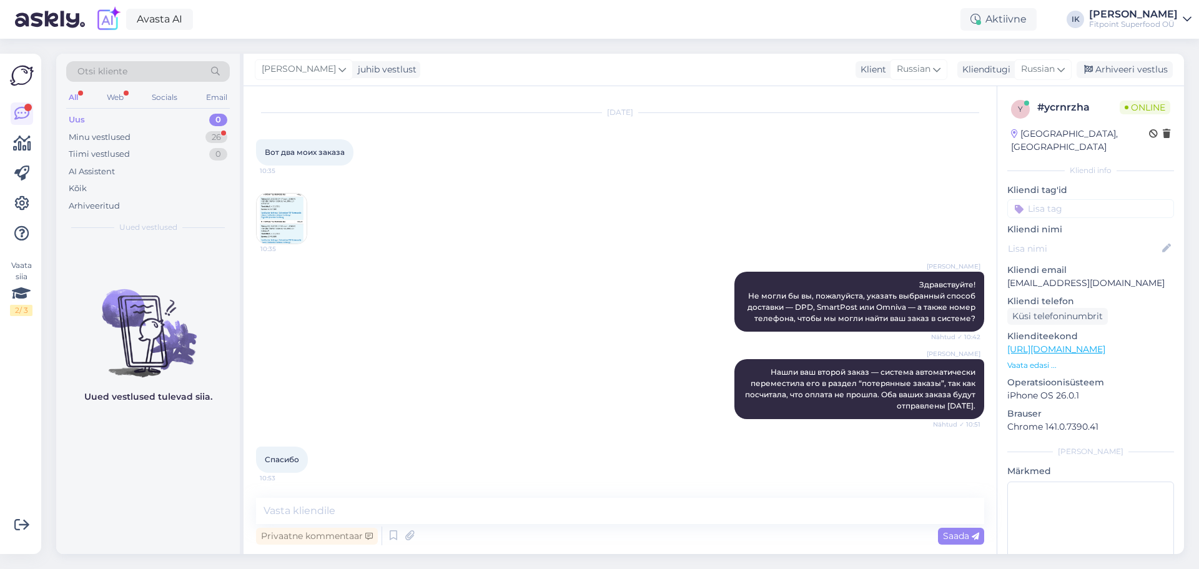
click at [275, 209] on img at bounding box center [282, 219] width 50 height 50
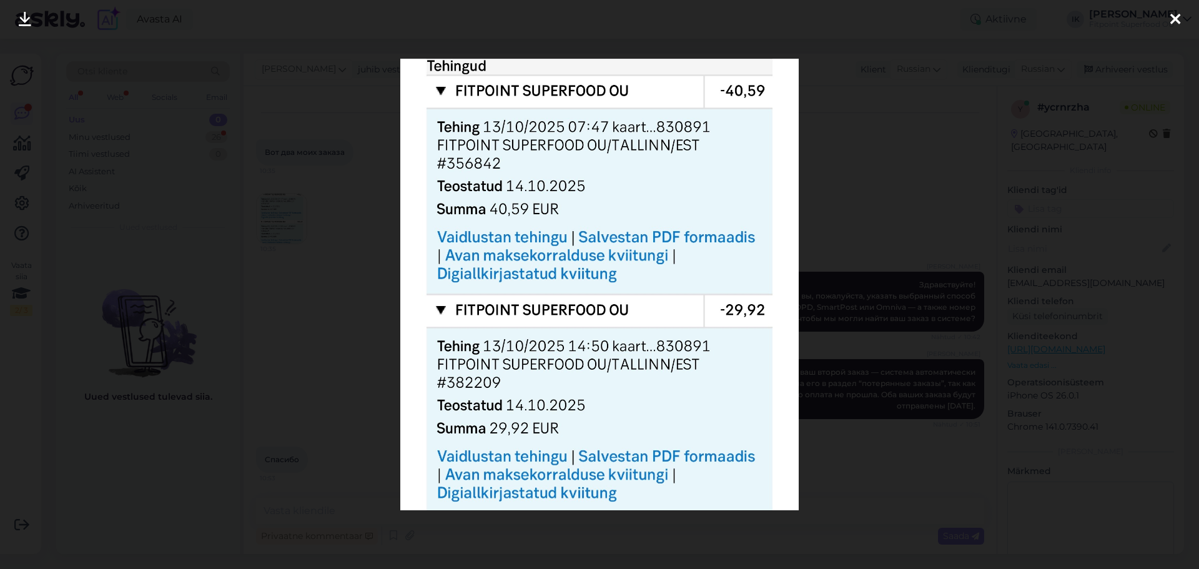
click at [861, 200] on div at bounding box center [599, 284] width 1199 height 569
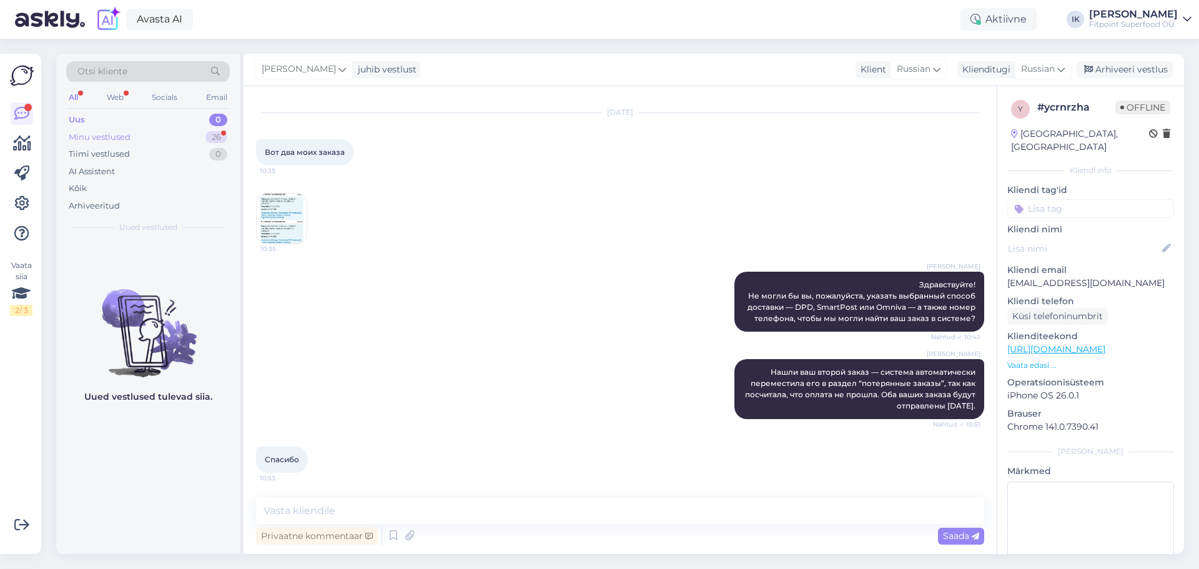
click at [211, 141] on div "26" at bounding box center [216, 137] width 22 height 12
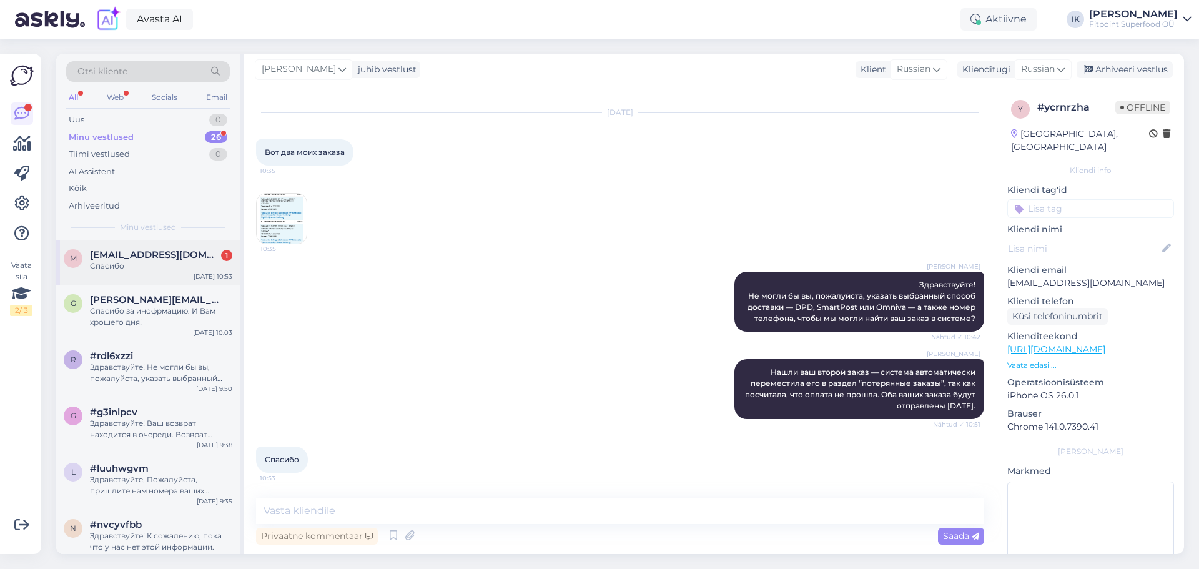
click at [196, 262] on div "Спасибо" at bounding box center [161, 265] width 142 height 11
click at [194, 310] on div "Спасибо за инофрмацию. И Вам хрошего дня!" at bounding box center [161, 316] width 142 height 22
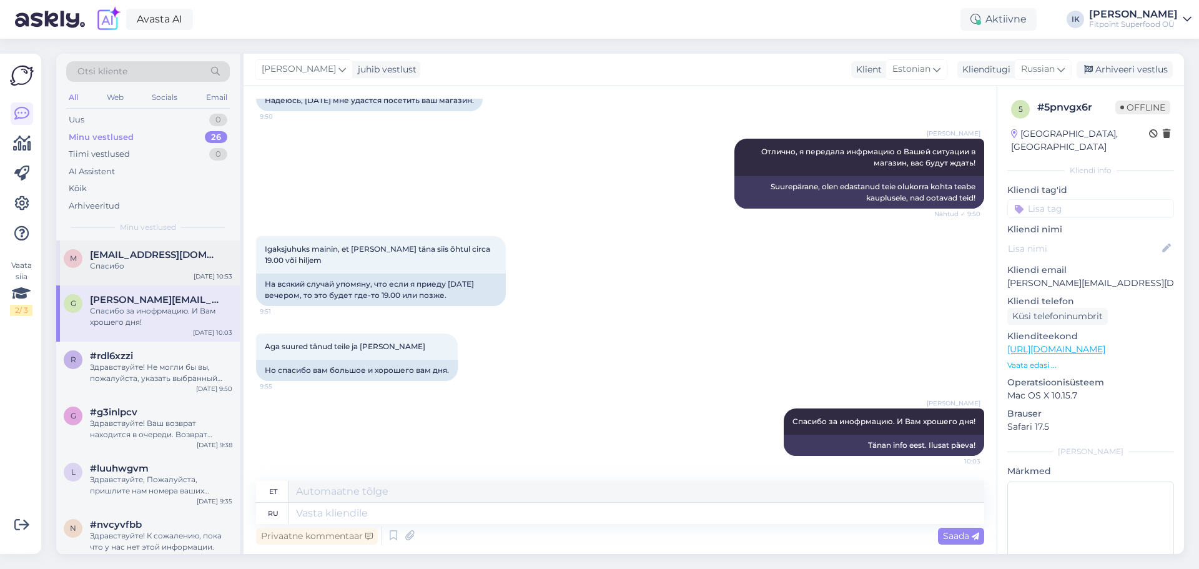
click at [196, 275] on div "[DATE] 10:53" at bounding box center [213, 276] width 39 height 9
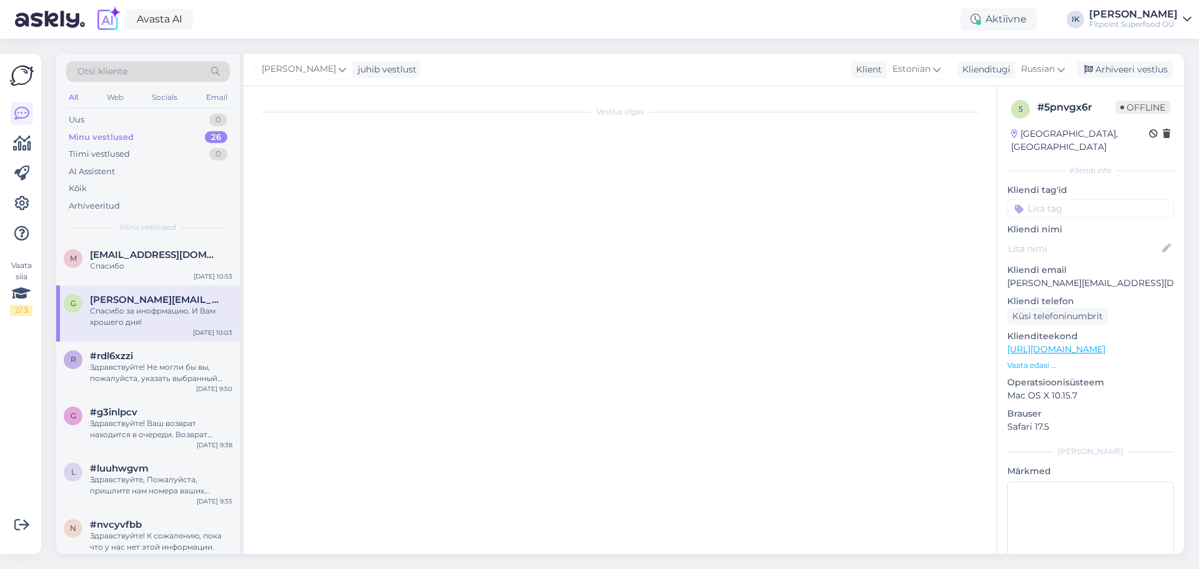
scroll to position [26, 0]
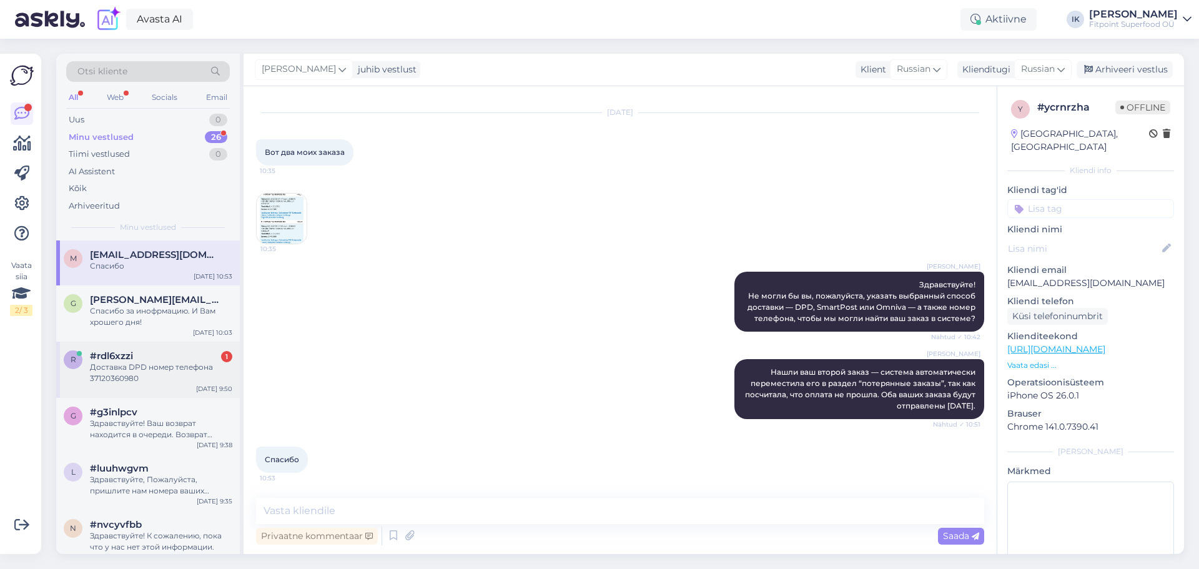
click at [189, 357] on div "#rdl6xzzi 1" at bounding box center [161, 355] width 142 height 11
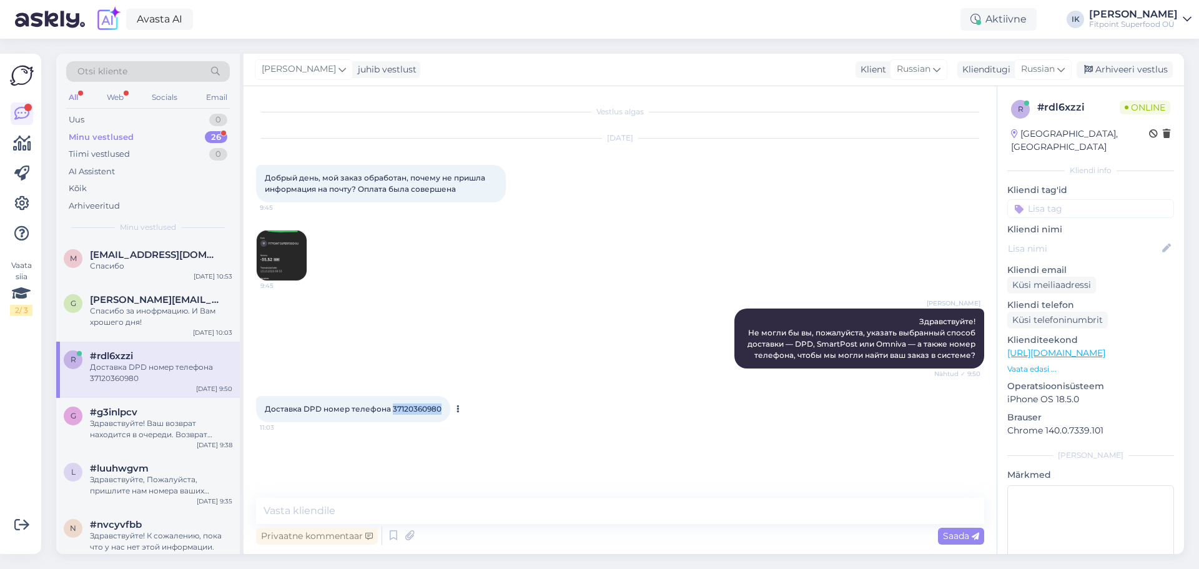
drag, startPoint x: 440, startPoint y: 408, endPoint x: 392, endPoint y: 406, distance: 48.1
click at [392, 406] on span "Доставка DPD номер телефона 37120360980" at bounding box center [353, 408] width 177 height 9
copy span "37120360980"
click at [289, 275] on img at bounding box center [282, 255] width 50 height 50
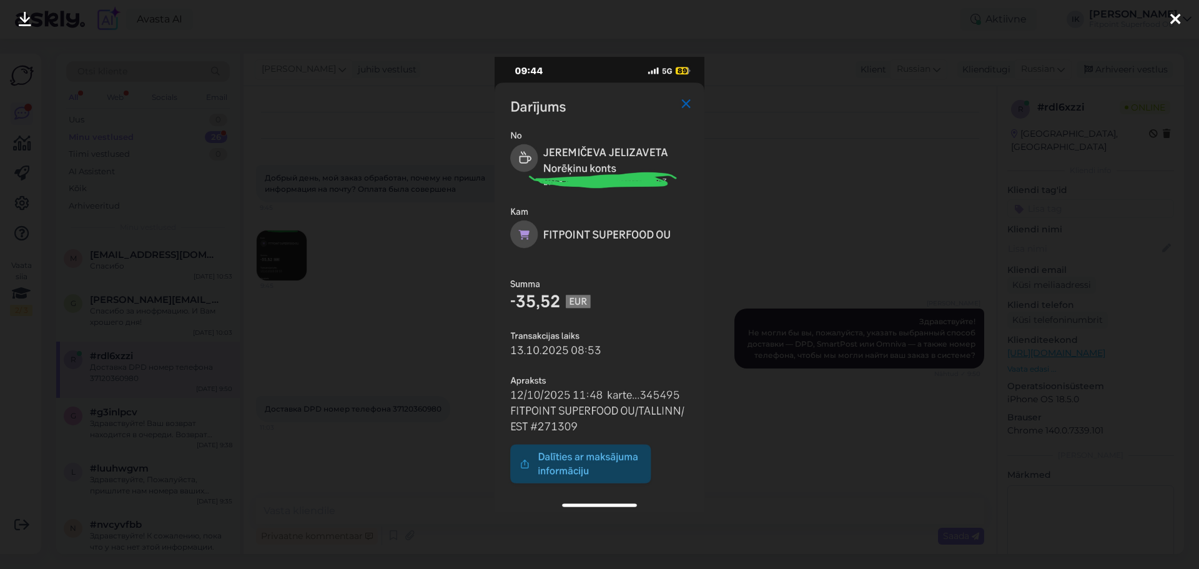
click at [797, 238] on div at bounding box center [599, 284] width 1199 height 569
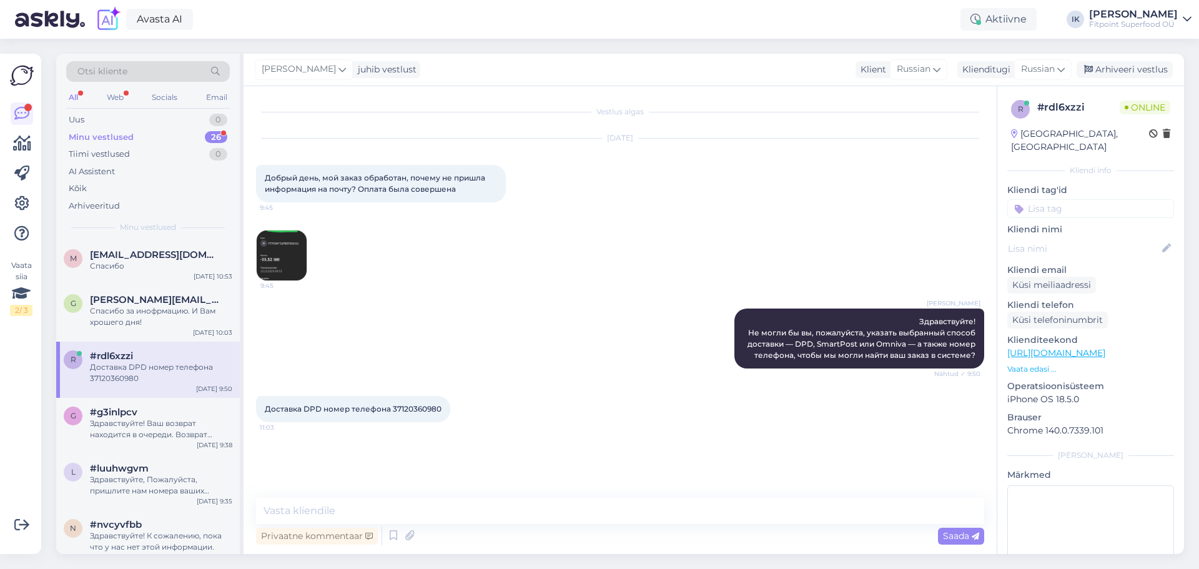
click at [301, 254] on img at bounding box center [282, 255] width 50 height 50
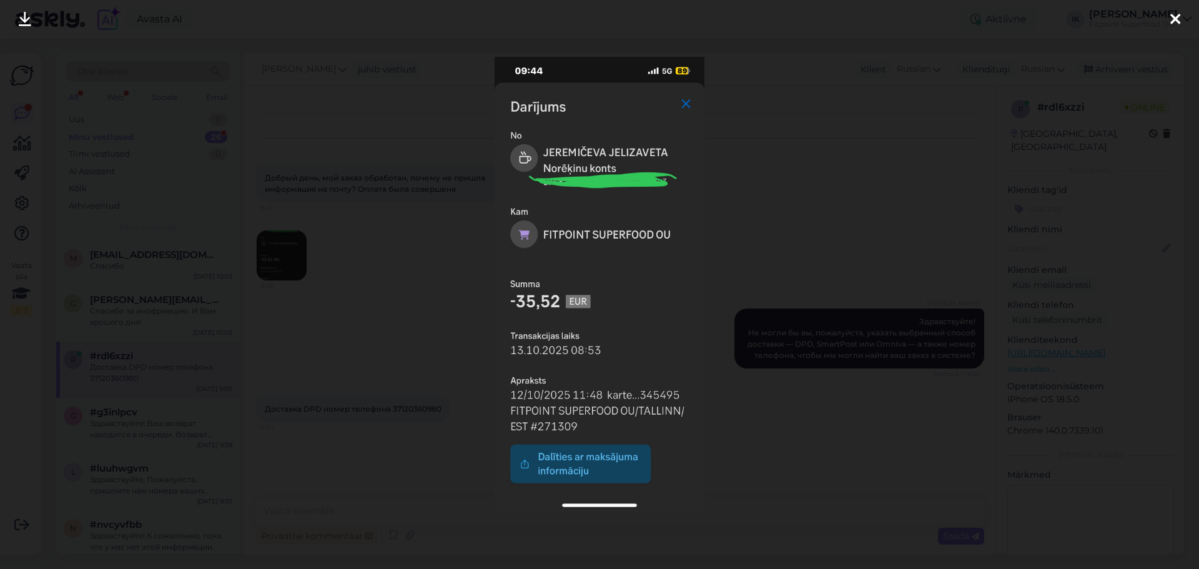
click at [460, 253] on div at bounding box center [599, 284] width 1199 height 569
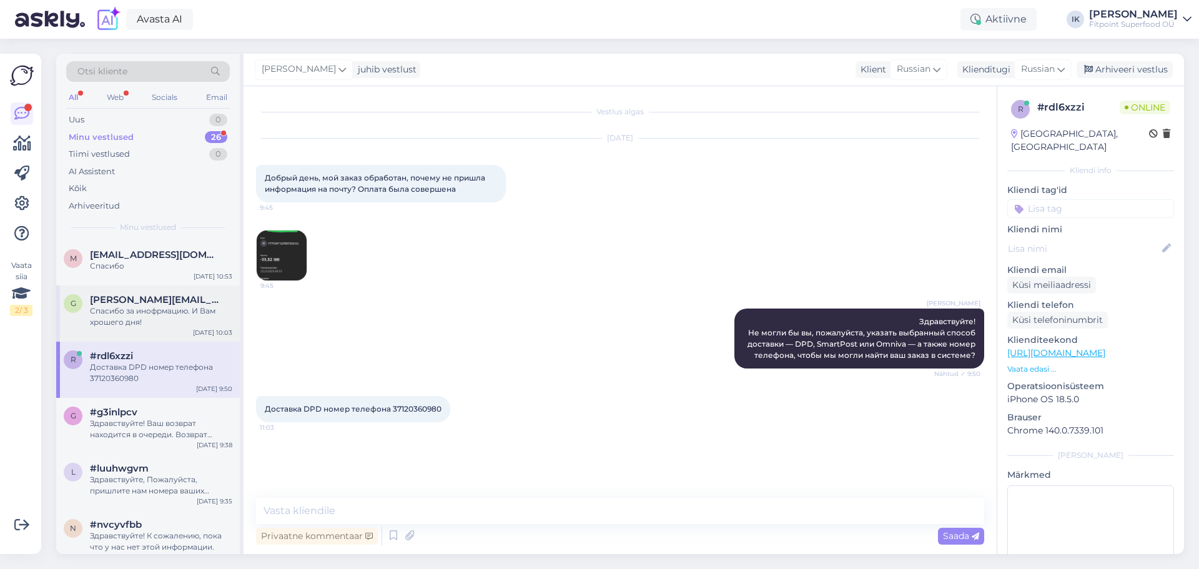
click at [189, 304] on span "[PERSON_NAME][EMAIL_ADDRESS][DOMAIN_NAME]" at bounding box center [155, 299] width 130 height 11
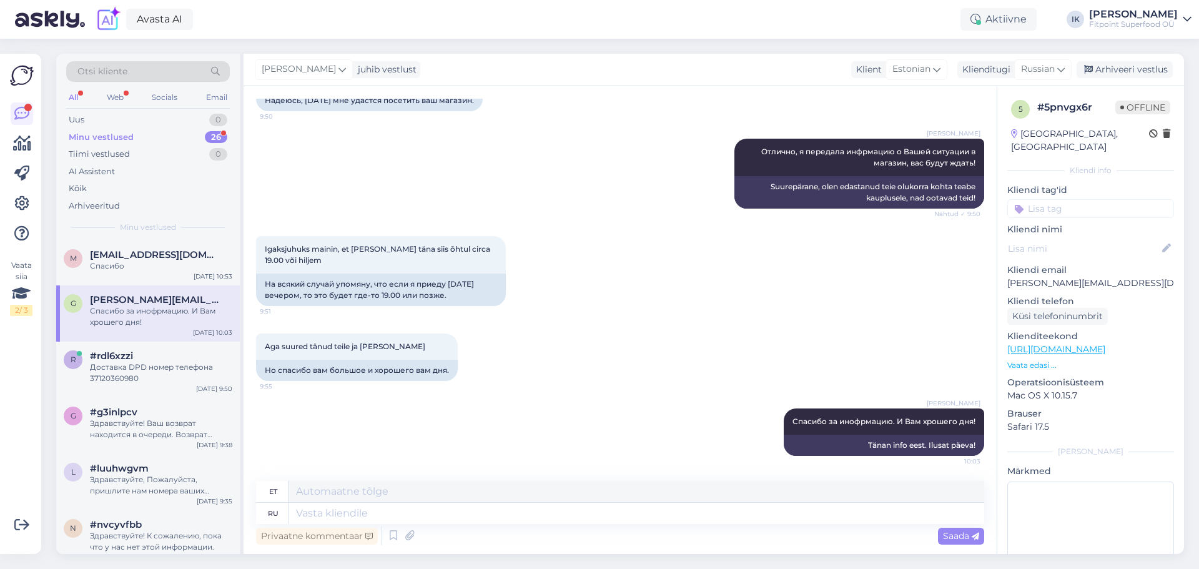
drag, startPoint x: 190, startPoint y: 272, endPoint x: 209, endPoint y: 293, distance: 27.4
click at [190, 275] on div "m [EMAIL_ADDRESS][DOMAIN_NAME] Спасибо [DATE] 10:53" at bounding box center [148, 262] width 184 height 45
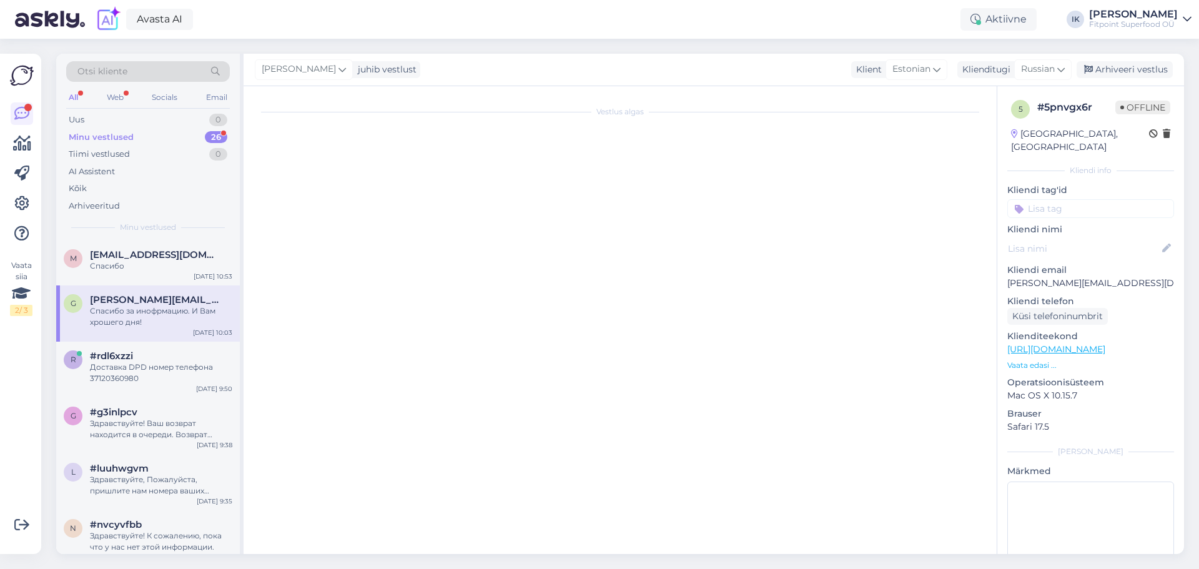
scroll to position [26, 0]
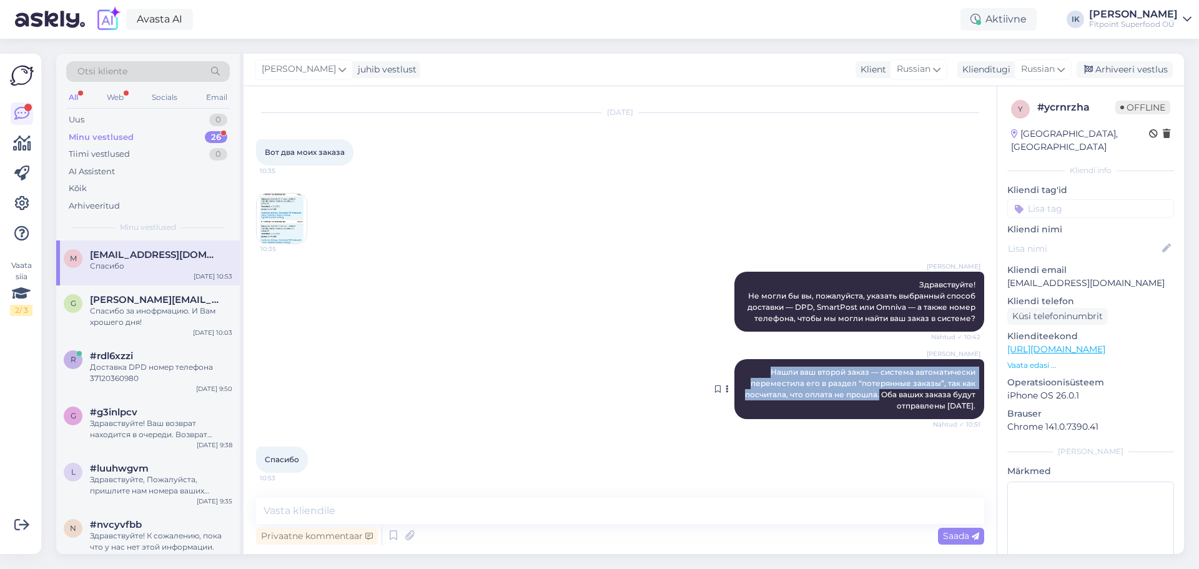
drag, startPoint x: 758, startPoint y: 370, endPoint x: 870, endPoint y: 394, distance: 114.3
click at [870, 394] on div "[PERSON_NAME] Нашли ваш второй заказ — система автоматически переместила его в …" at bounding box center [859, 389] width 250 height 60
copy span "Нашли ваш второй заказ — система автоматически переместила его в раздел “потеря…"
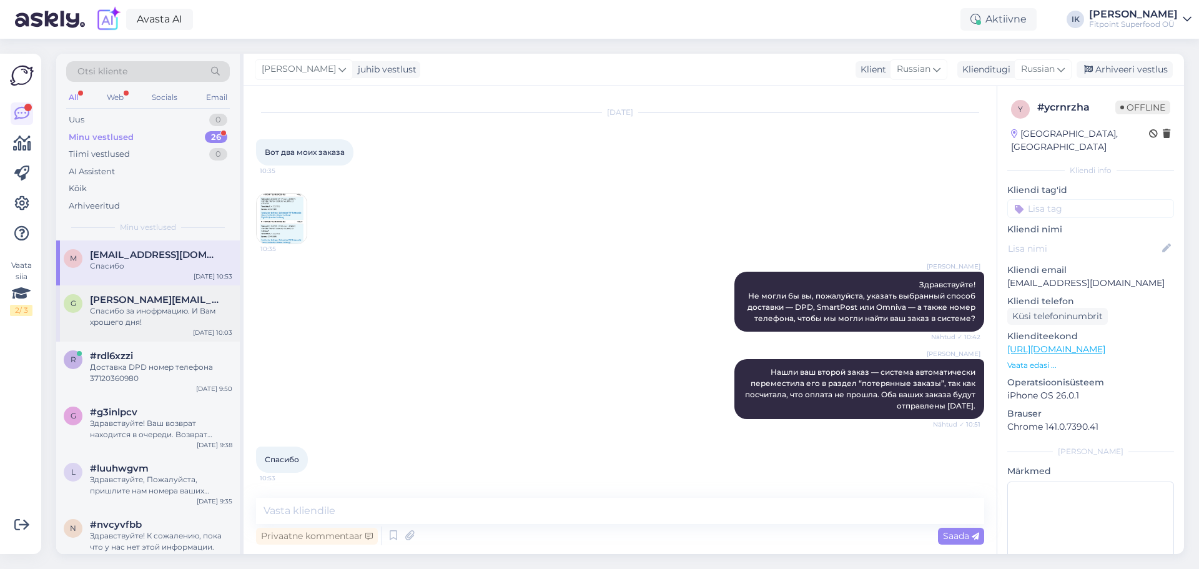
click at [175, 320] on div "Спасибо за инофрмацию. И Вам хрошего дня!" at bounding box center [161, 316] width 142 height 22
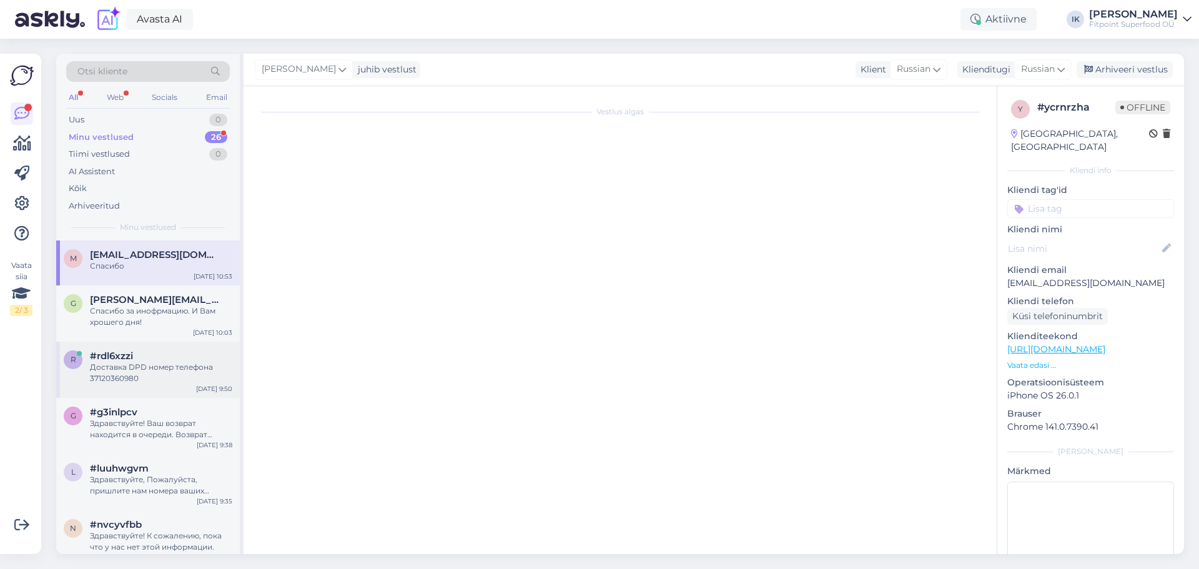
scroll to position [1061, 0]
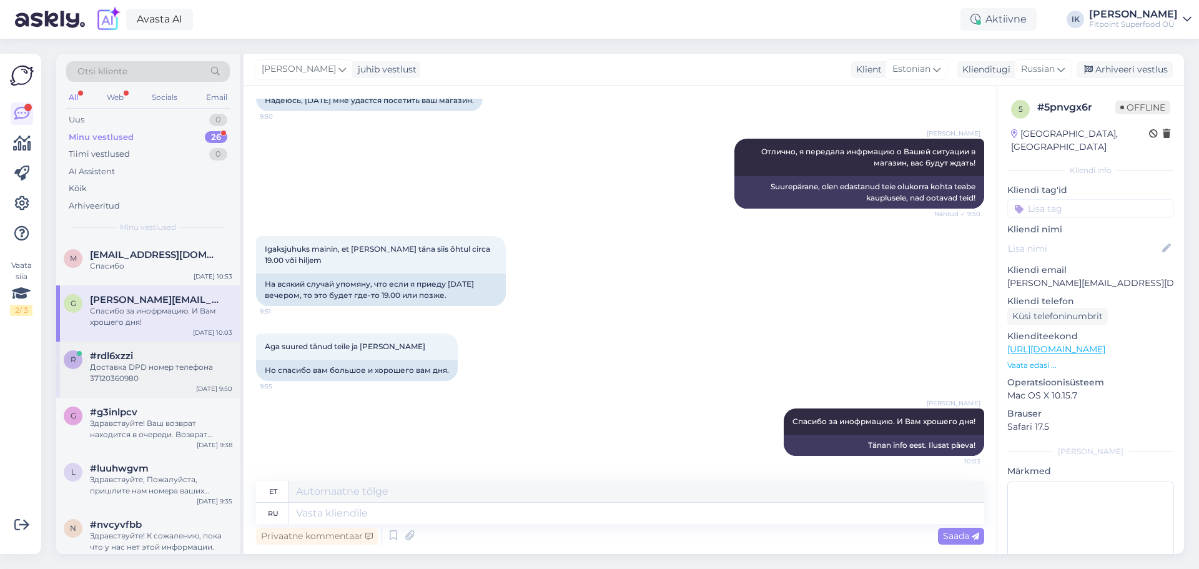
click at [168, 368] on div "Доставка DPD номер телефона 37120360980" at bounding box center [161, 373] width 142 height 22
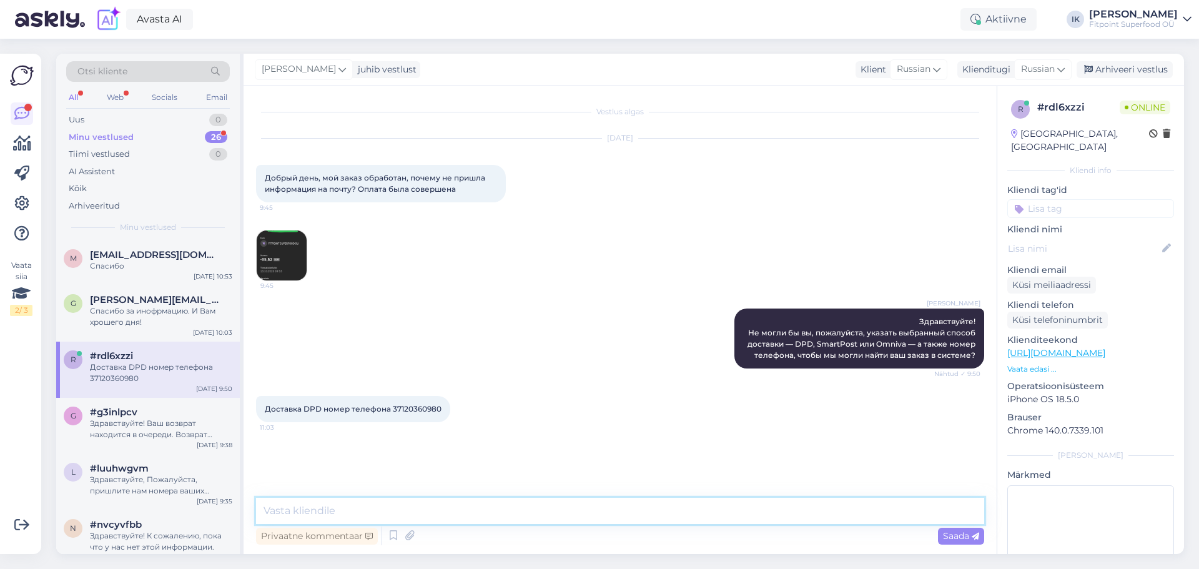
click at [397, 519] on textarea at bounding box center [620, 511] width 728 height 26
paste textarea "Нашли ваш второй заказ — система автоматически переместила его в раздел “потеря…"
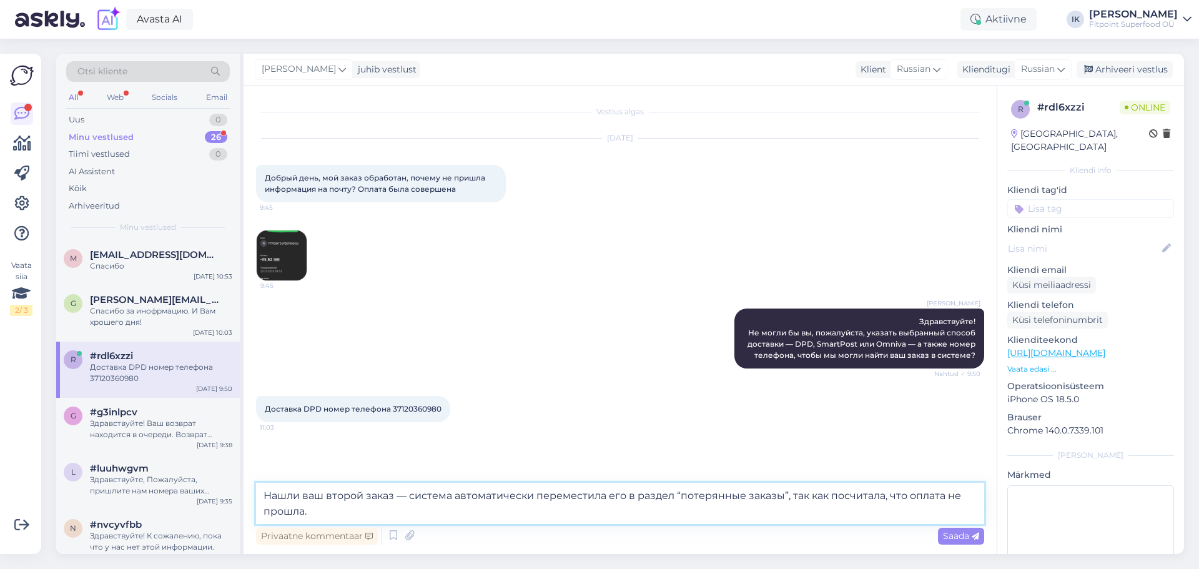
drag, startPoint x: 363, startPoint y: 490, endPoint x: 327, endPoint y: 487, distance: 36.3
click at [327, 487] on textarea "Нашли ваш второй заказ — система автоматически переместила его в раздел “потеря…" at bounding box center [620, 503] width 728 height 41
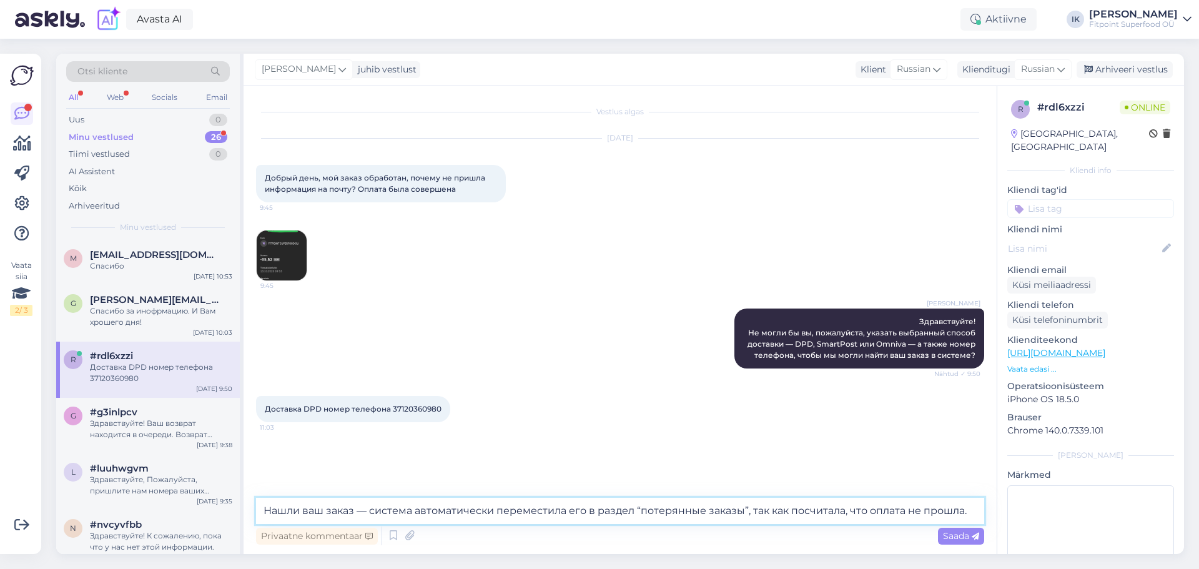
click at [971, 515] on textarea "Нашли ваш заказ — система автоматически переместила его в раздел “потерянные за…" at bounding box center [620, 511] width 728 height 26
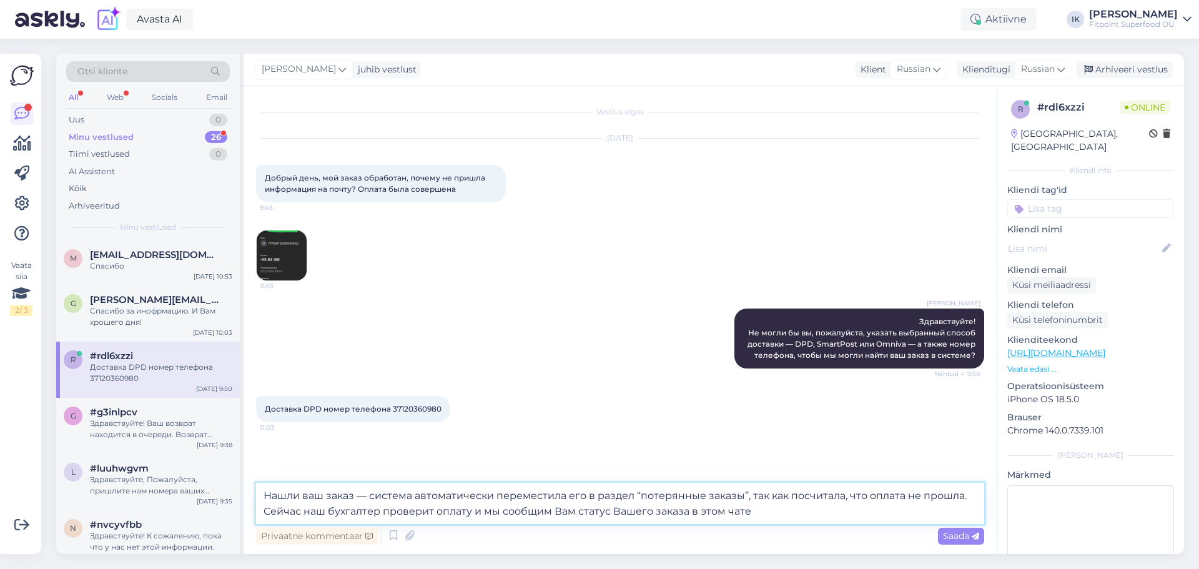
type textarea "Нашли ваш заказ — система автоматически переместила его в раздел “потерянные за…"
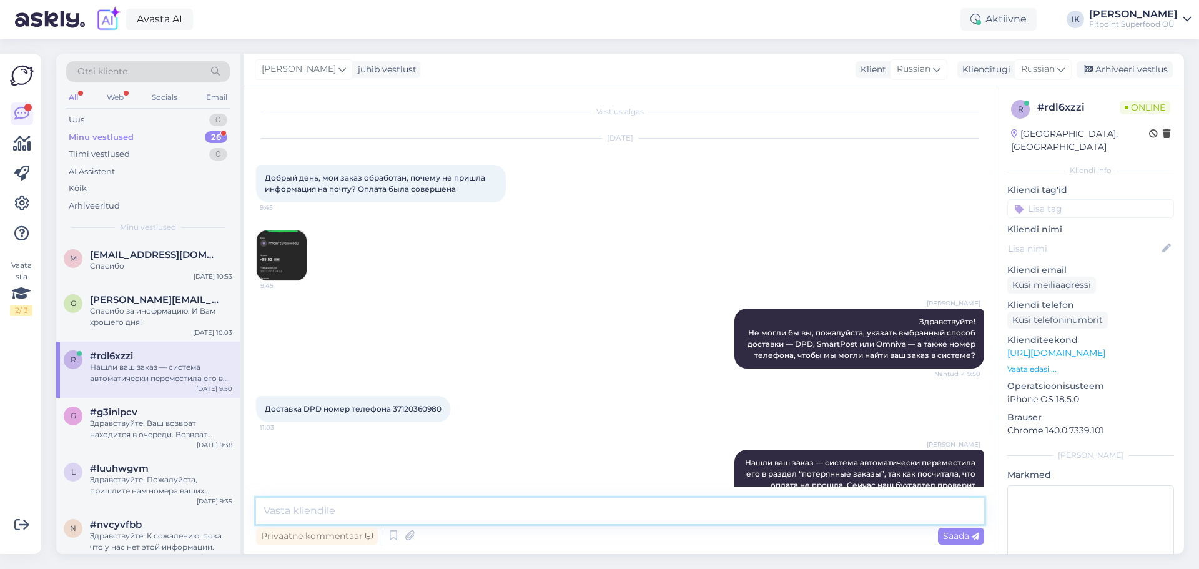
scroll to position [48, 0]
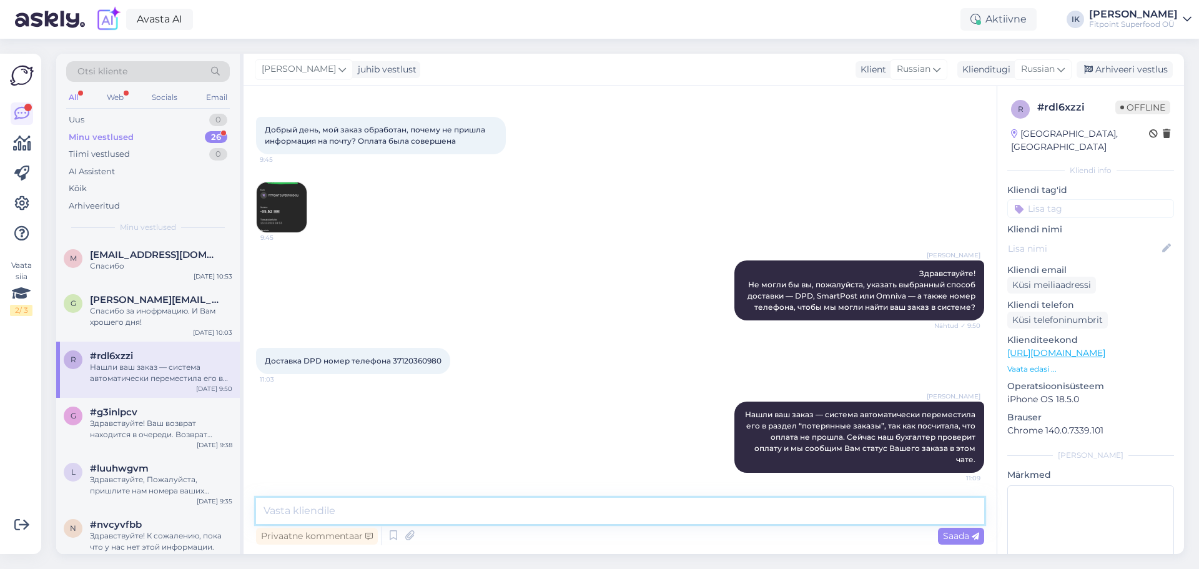
click at [512, 509] on textarea at bounding box center [620, 511] width 728 height 26
type textarea "Да, Ваша оплата поступила. Ваш заказ будет [DATE] отправлен."
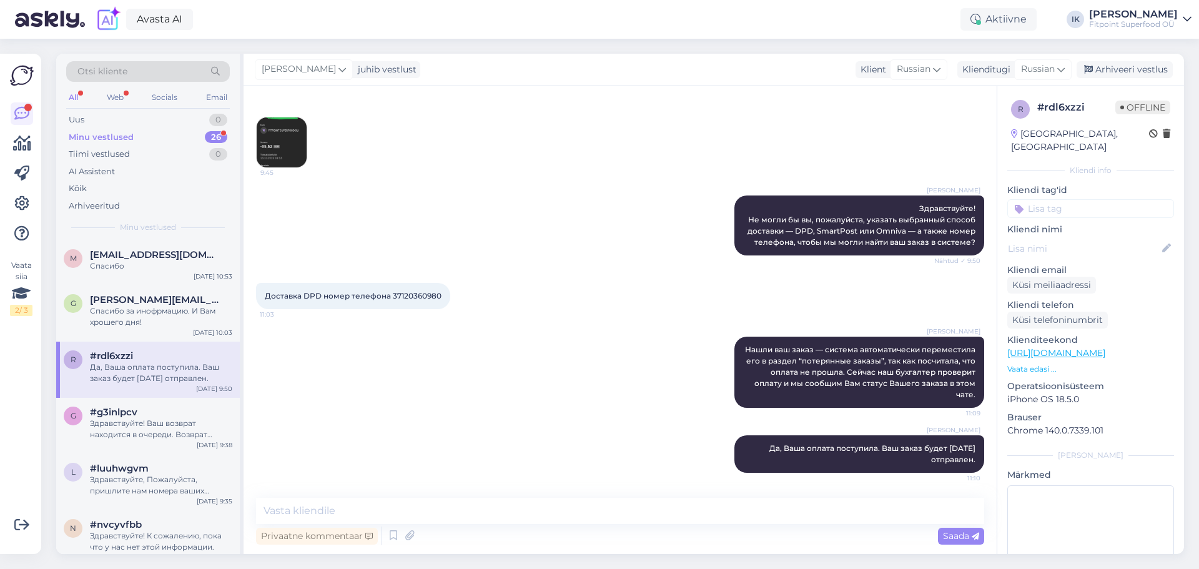
click at [211, 137] on div "26" at bounding box center [216, 137] width 22 height 12
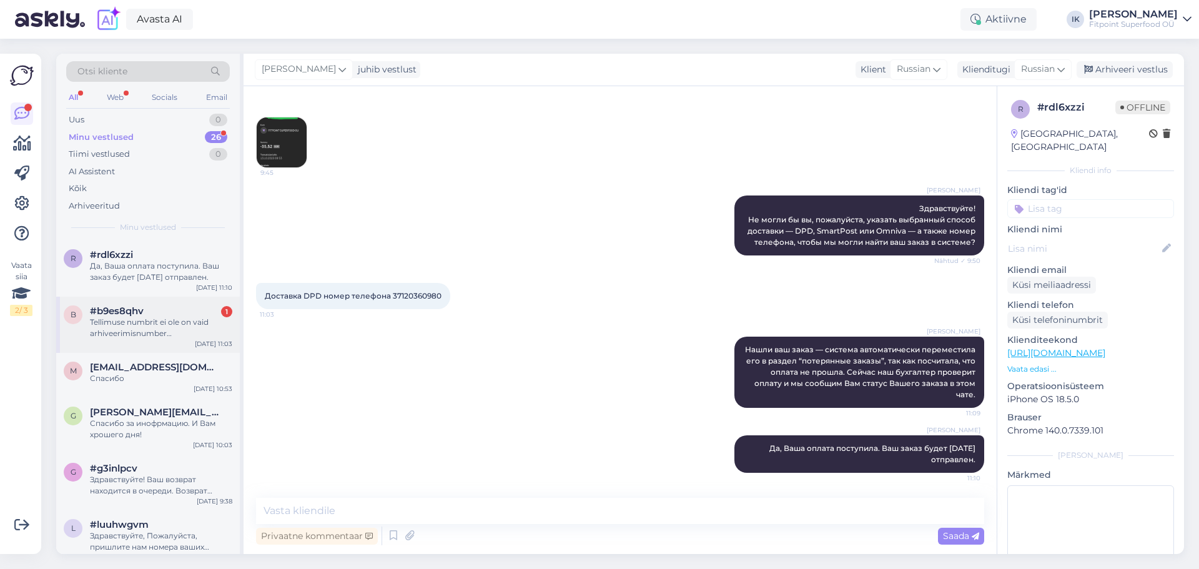
click at [205, 330] on div "Tellimuse numbrit ei ole on vaid arhiveerimisnumber 2025100801254681 ja selgitu…" at bounding box center [161, 328] width 142 height 22
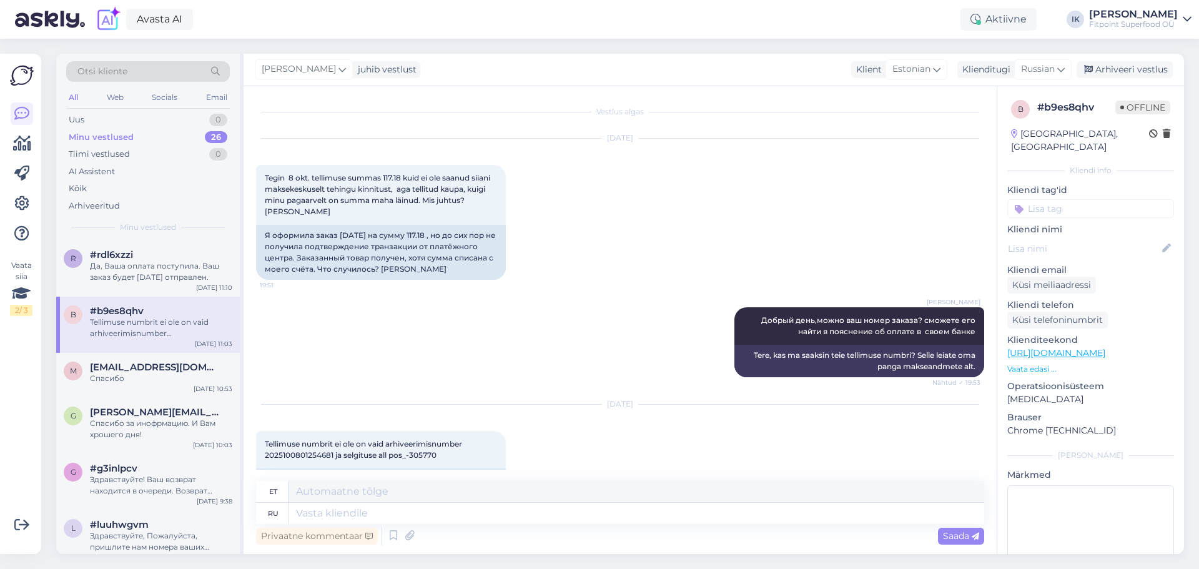
scroll to position [45, 0]
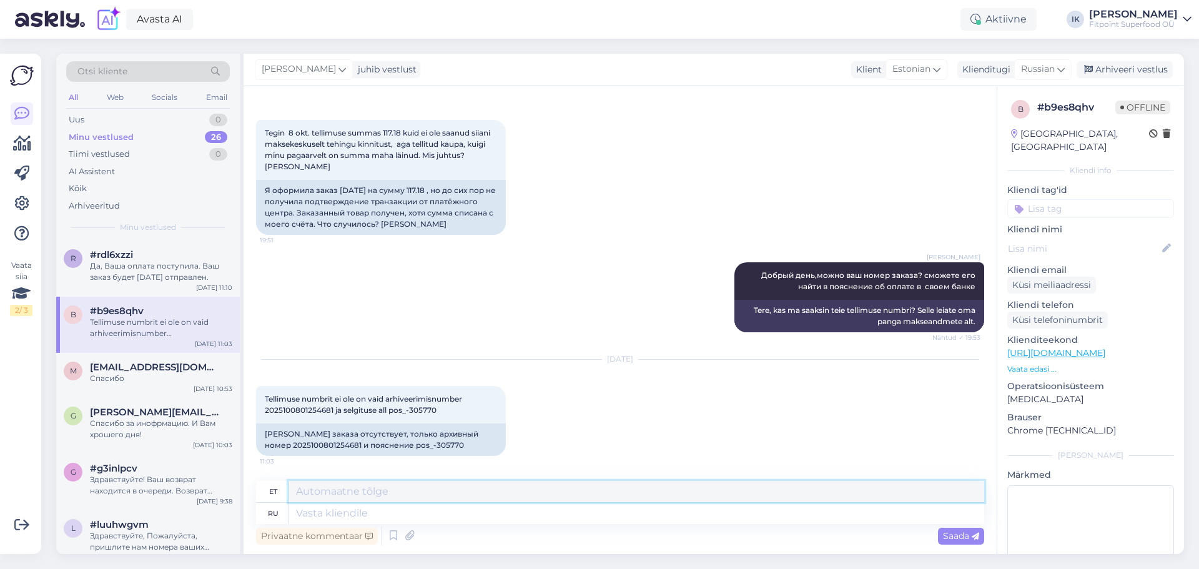
click at [505, 502] on textarea at bounding box center [637, 491] width 696 height 21
type textarea "Пришлите пожалуйста скри"
drag, startPoint x: 503, startPoint y: 502, endPoint x: 177, endPoint y: 488, distance: 326.9
click at [177, 488] on div "Otsi kliente All Web Socials Email Uus 0 Minu vestlused 26 Tiimi vestlused 0 AI…" at bounding box center [620, 304] width 1128 height 500
click at [427, 515] on textarea at bounding box center [637, 513] width 696 height 21
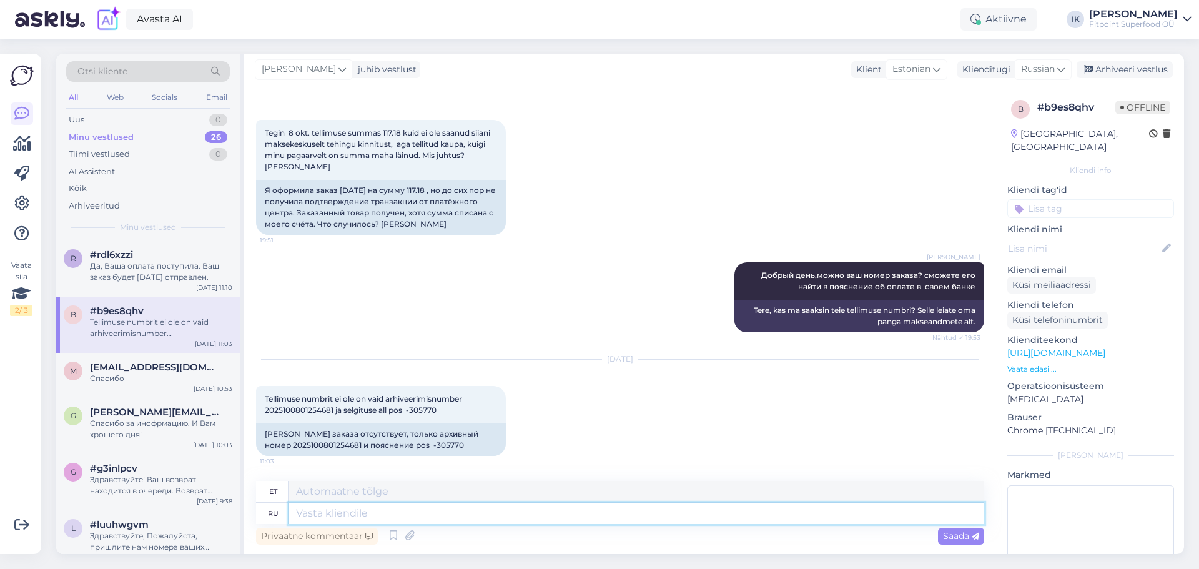
paste textarea "Пришлите пожалуйста скри"
type textarea "Пришлите пожалуйста скрин"
type textarea "Palun saatke ekraanipilt"
type textarea "Пришлите пожалуйста скрин оплаты ио"
type textarea "Palun saatke maksest ekraanipilt"
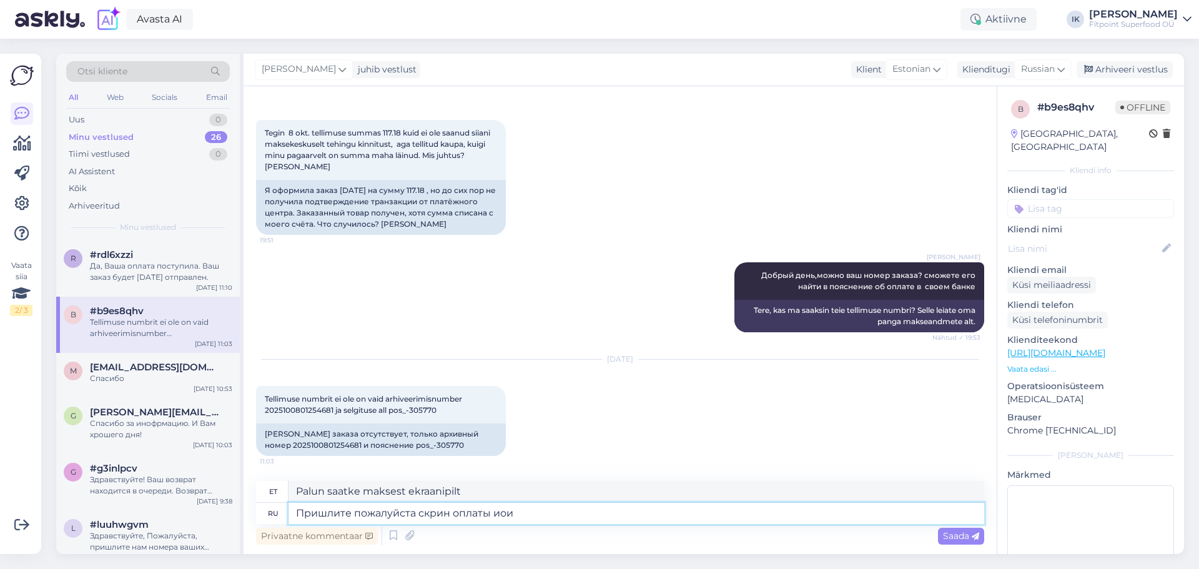
type textarea "Пришлите пожалуйста скрин оплаты иои"
type textarea "Palun saatke mulle maksest ekraanipilt."
type textarea "Пришлите пожалуйста скрин оплаты ил"
type textarea "Palun saatke maksest ekraanipilt"
type textarea "Пришлите пожалуйста скрин оплаты или"
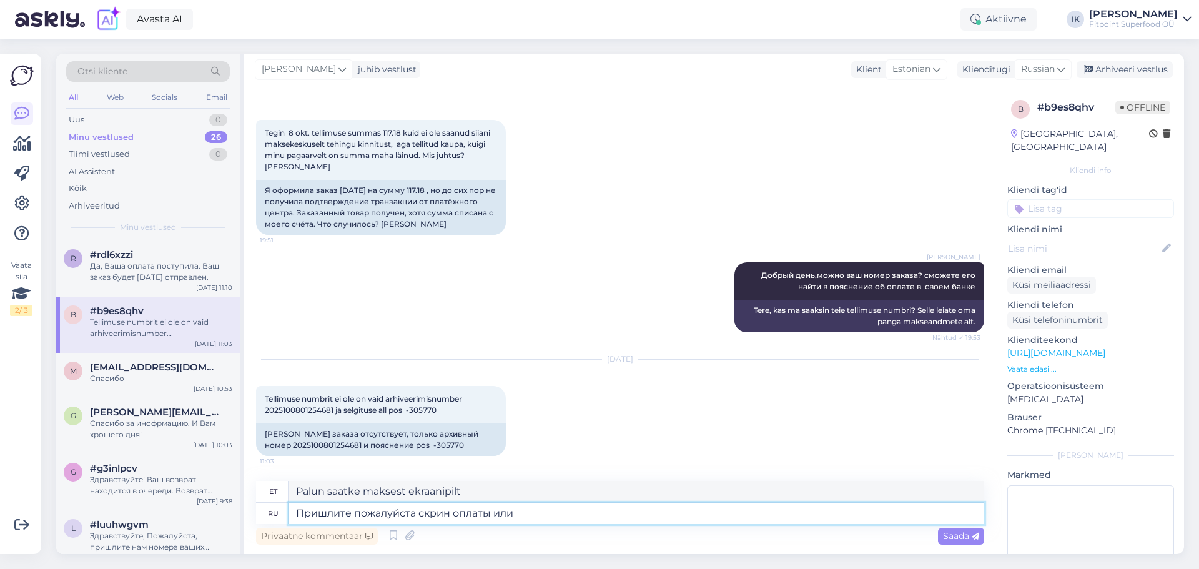
type textarea "Palun saatke maksest ekraanipilt või"
type textarea "Пришлите пожалуйста скрин оплаты или выписку и"
type textarea "Palun saatke maksest ekraanipilt või väljavõte."
type textarea "Пришлите пожалуйста скрин оплаты или выписку из б"
type textarea "Palun saatke maksest ekraanipilt või väljavõte"
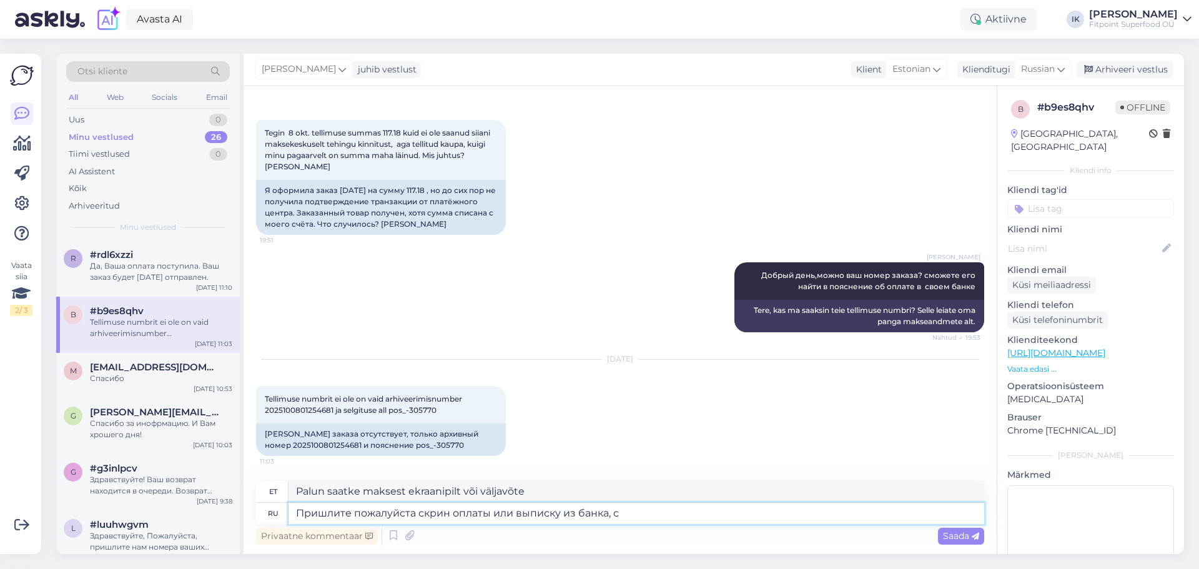
type textarea "Пришлите пожалуйста скрин оплаты или выписку из банка, сп"
type textarea "Palun saatke maksest ekraanipilt või pangaväljavõte."
type textarea "Пришлите пожалуйста скрин оплаты или выписку из банка, спасибо."
type textarea "Palun saatke maksest ekraanipilt või pangaväljavõte, aitäh."
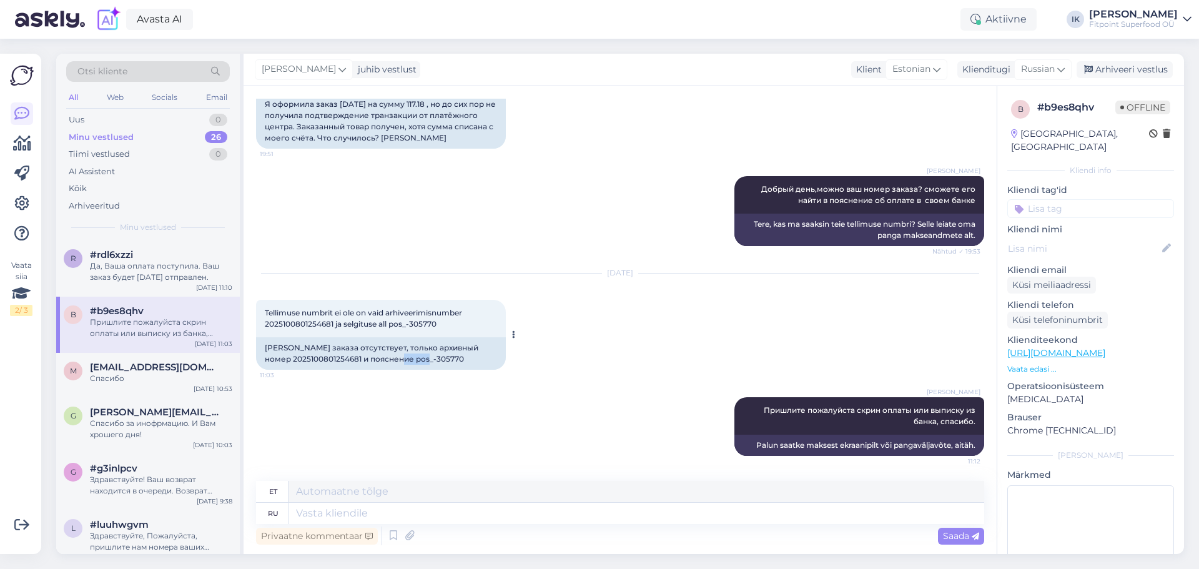
drag, startPoint x: 448, startPoint y: 356, endPoint x: 409, endPoint y: 357, distance: 39.4
click at [409, 357] on div "[PERSON_NAME] заказа отсутствует, только архивный номер 2025100801254681 и пояс…" at bounding box center [381, 353] width 250 height 32
copy div "305770"
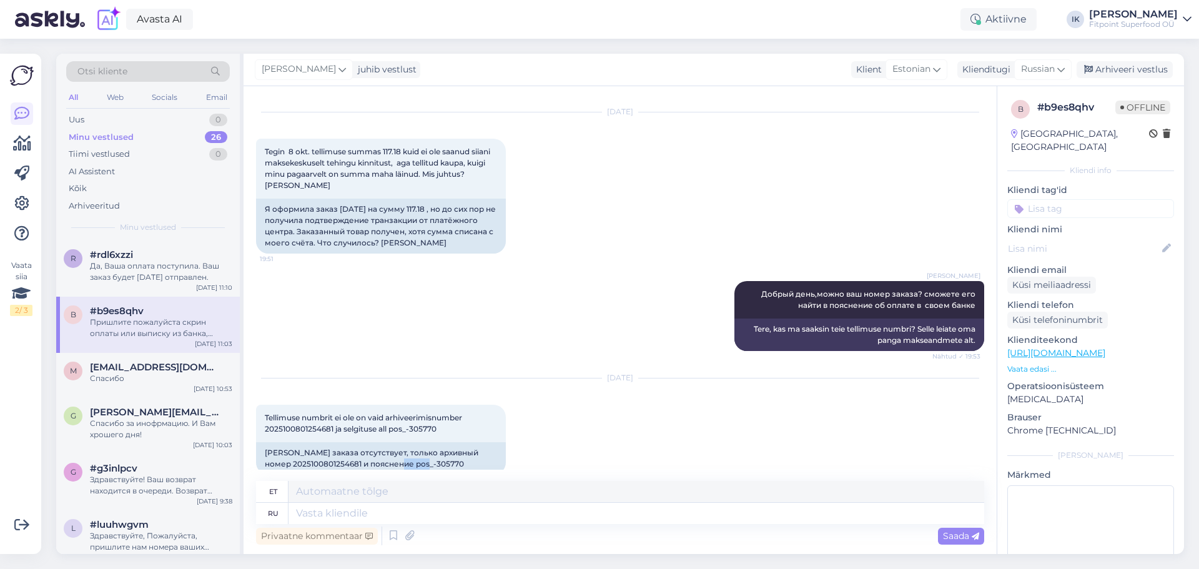
scroll to position [6, 0]
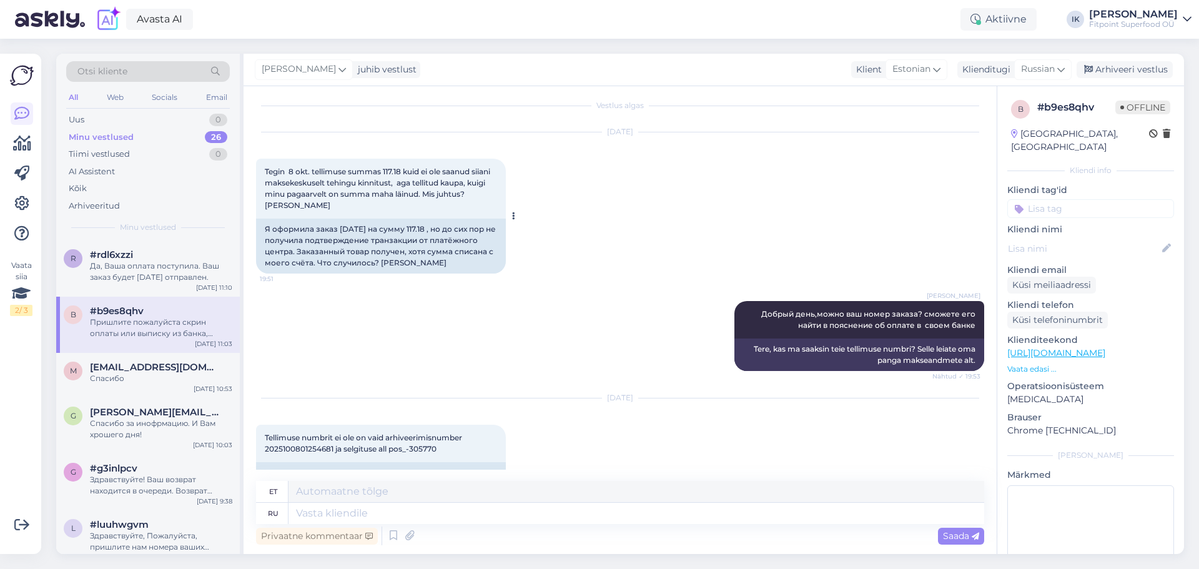
click at [393, 167] on span "Tegin 8 okt. tellimuse summas 117.18 kuid ei ole saanud siiani maksekeskuselt t…" at bounding box center [378, 188] width 227 height 43
copy span "117.18"
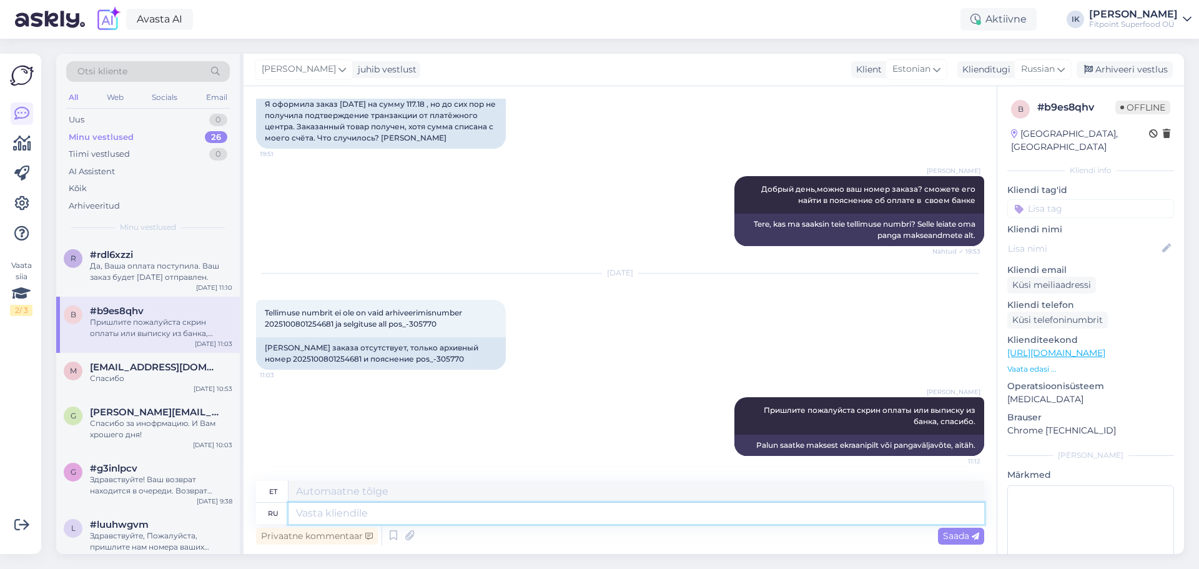
click at [645, 512] on textarea at bounding box center [637, 513] width 696 height 21
click at [195, 275] on div "Да, Ваша оплата поступила. Ваш заказ будет [DATE] отправлен." at bounding box center [161, 271] width 142 height 22
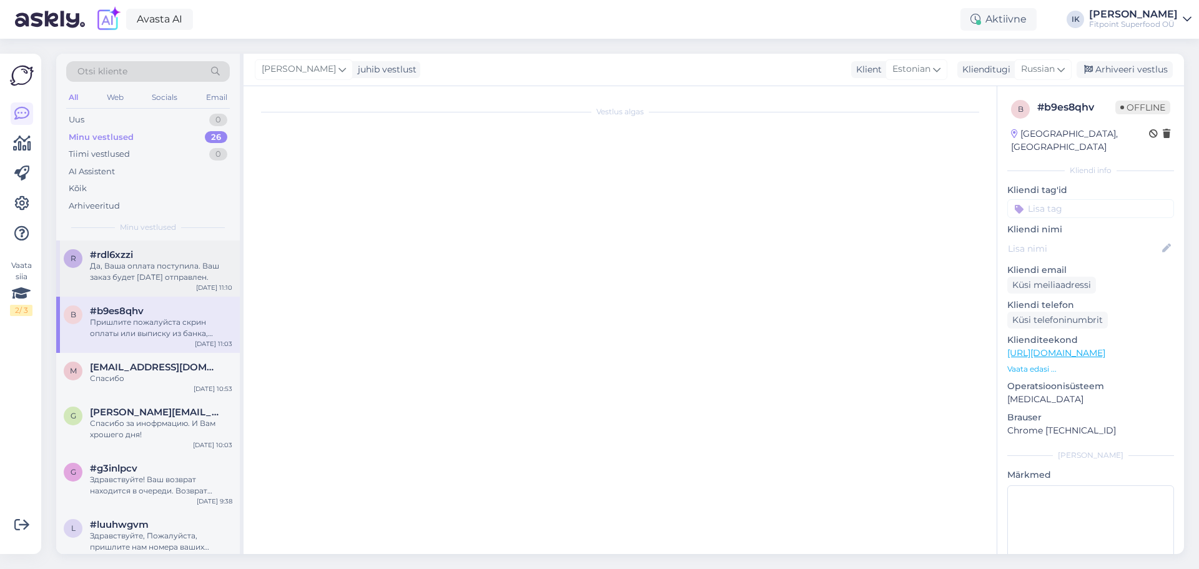
scroll to position [113, 0]
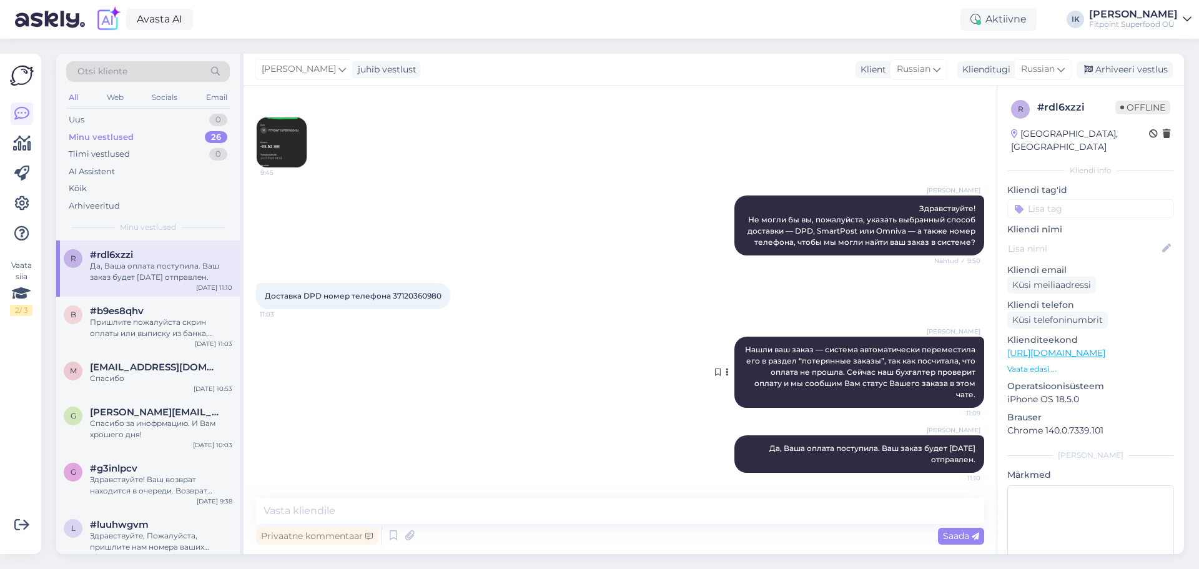
drag, startPoint x: 970, startPoint y: 457, endPoint x: 728, endPoint y: 351, distance: 264.6
click at [728, 351] on div "Vestlus algas [DATE] Добрый день, мой заказ обработан, почему не пришла информа…" at bounding box center [625, 293] width 739 height 388
copy div "Нашли ваш заказ — система автоматически переместила его в раздел “потерянные за…"
click at [126, 330] on div "Пришлите пожалуйста скрин оплаты или выписку из банка, спасибо." at bounding box center [161, 328] width 142 height 22
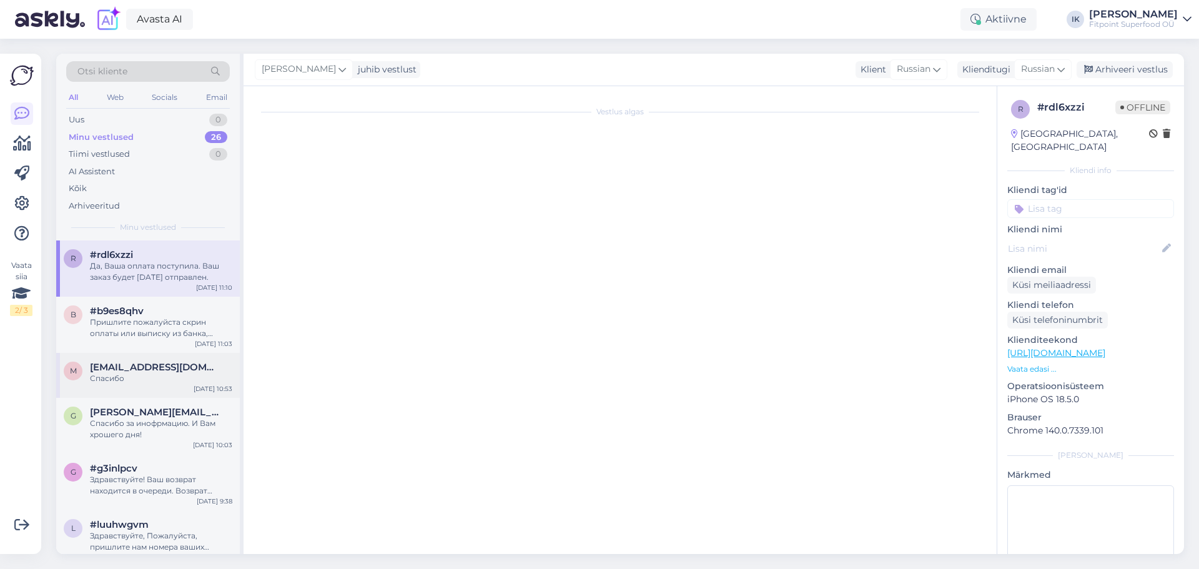
scroll to position [131, 0]
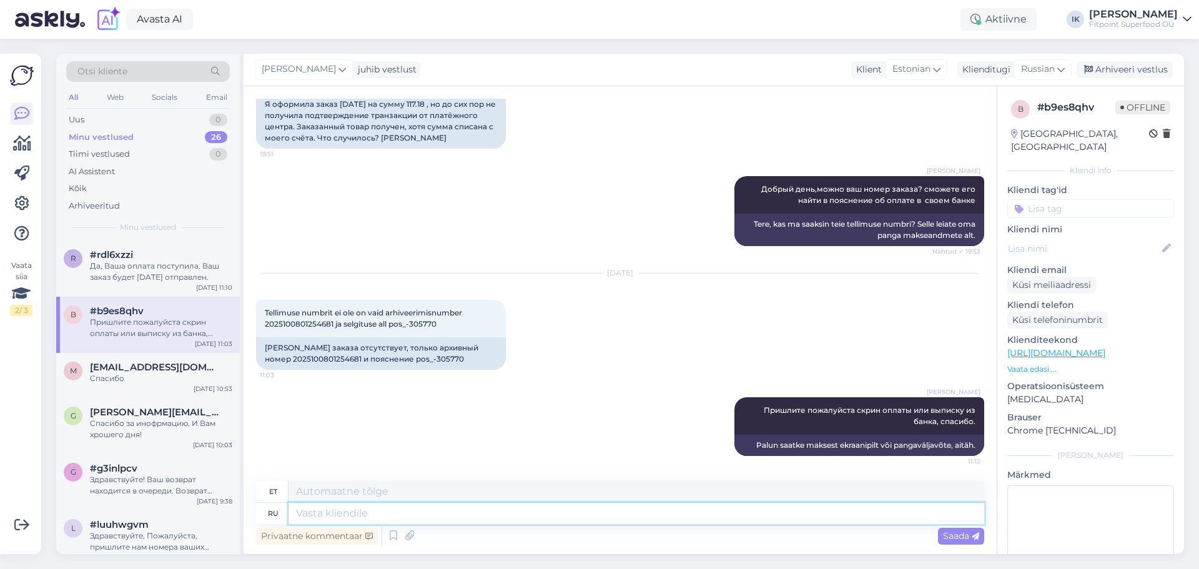
click at [579, 522] on textarea at bounding box center [637, 513] width 696 height 21
paste textarea "Нашли ваш заказ — система автоматически переместила его в раздел “потерянные за…"
type textarea "Нашли ваш заказ — система автоматически переместила его в раздел “потерянные за…"
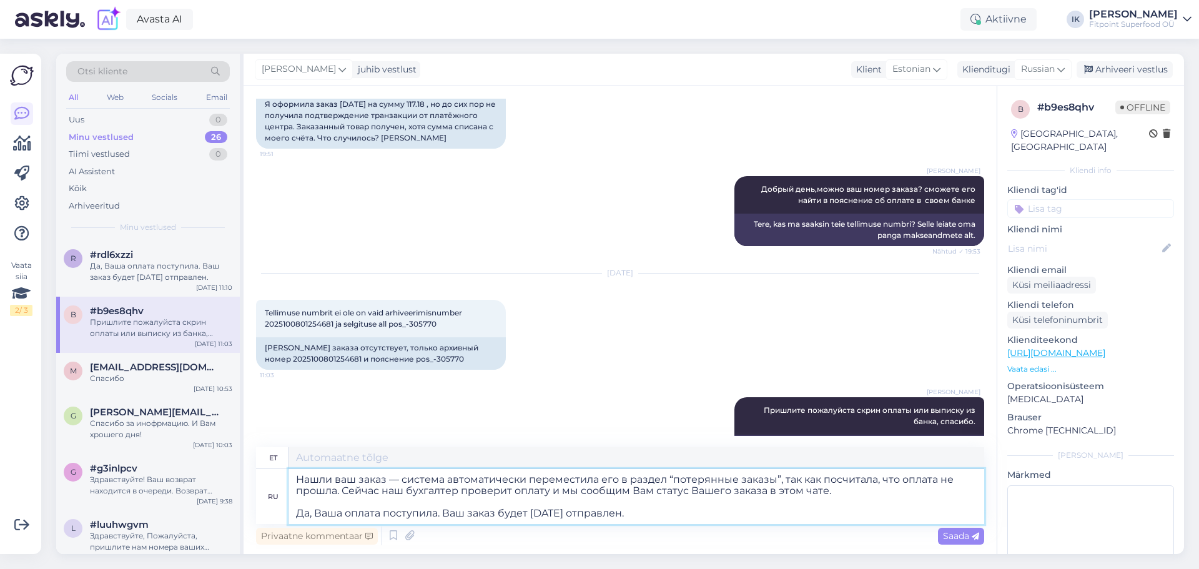
click at [480, 499] on textarea "Нашли ваш заказ — система автоматически переместила его в раздел “потерянные за…" at bounding box center [637, 496] width 696 height 55
type textarea "Leidsime teie tellimuse – süsteem teisaldas selle automaatselt jaotisse „Kadunu…"
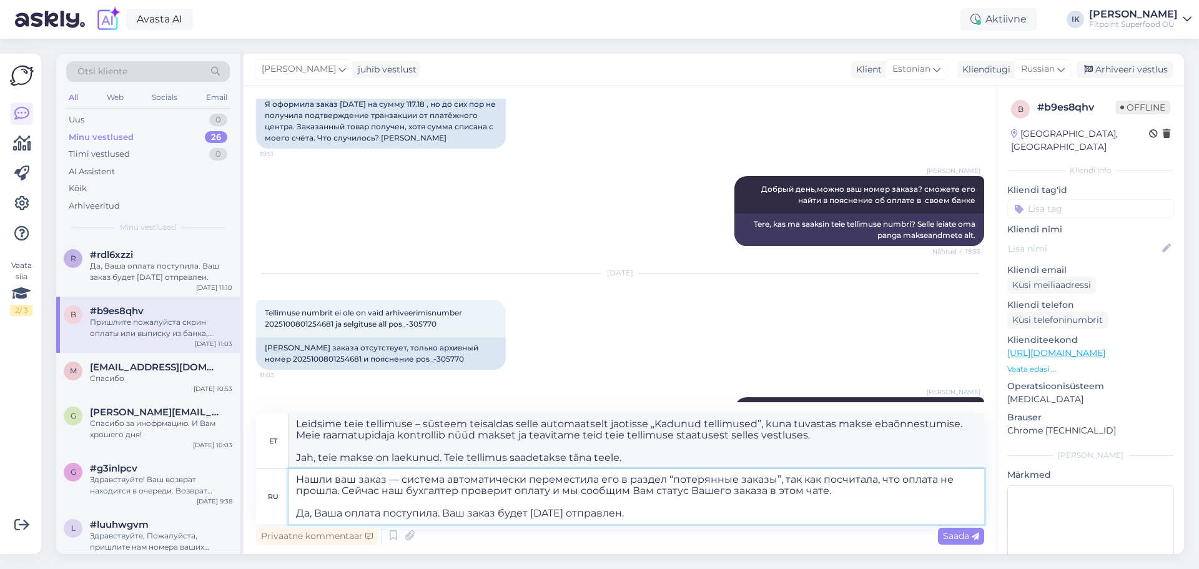
drag, startPoint x: 868, startPoint y: 488, endPoint x: 340, endPoint y: 493, distance: 527.2
click at [340, 493] on textarea "Нашли ваш заказ — система автоматически переместила его в раздел “потерянные за…" at bounding box center [637, 496] width 696 height 55
drag, startPoint x: 315, startPoint y: 512, endPoint x: 279, endPoint y: 513, distance: 36.3
click at [279, 513] on div "ru Нашли ваш заказ — система автоматически переместила его в раздел “потерянные…" at bounding box center [620, 496] width 728 height 55
type textarea "Нашли ваш заказ — система автоматически переместила его в раздел “потерянные за…"
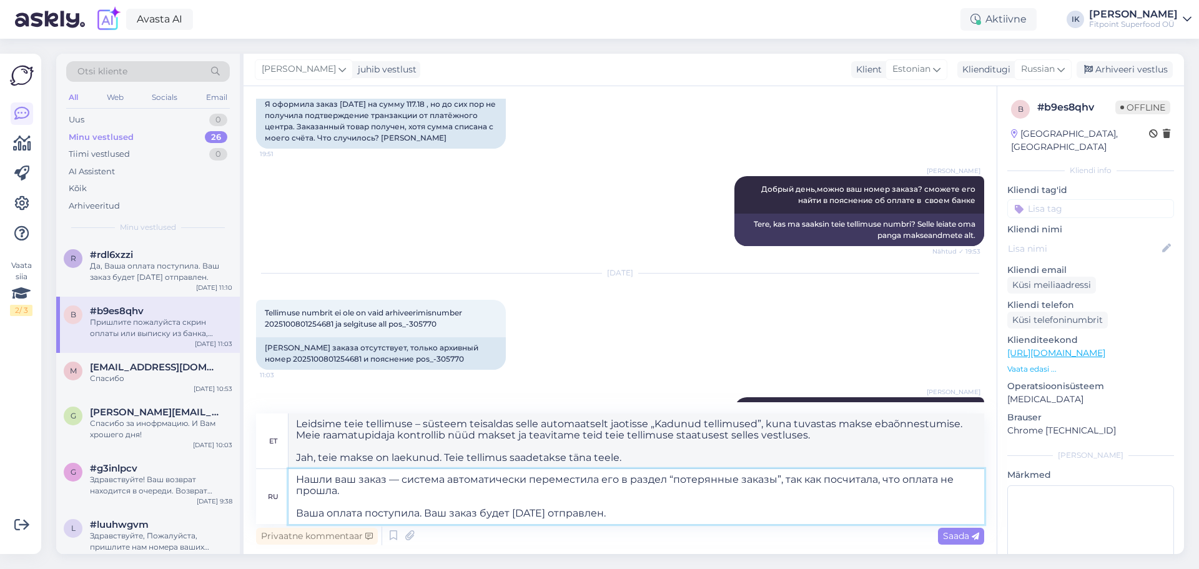
type textarea "Leidsime teie tellimuse – süsteem teisaldas selle automaatselt jaotisse „Kadunu…"
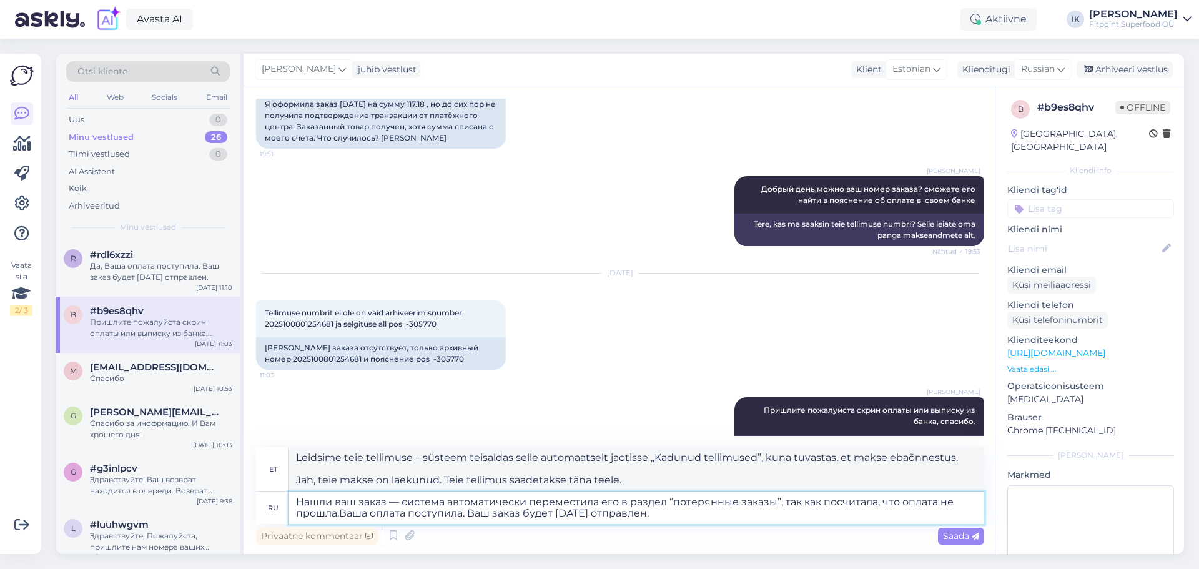
type textarea "Нашли ваш заказ — система автоматически переместила его в раздел “потерянные за…"
type textarea "Leidsime teie tellimuse – süsteem teisaldas selle automaatselt jaotisse „Kadunu…"
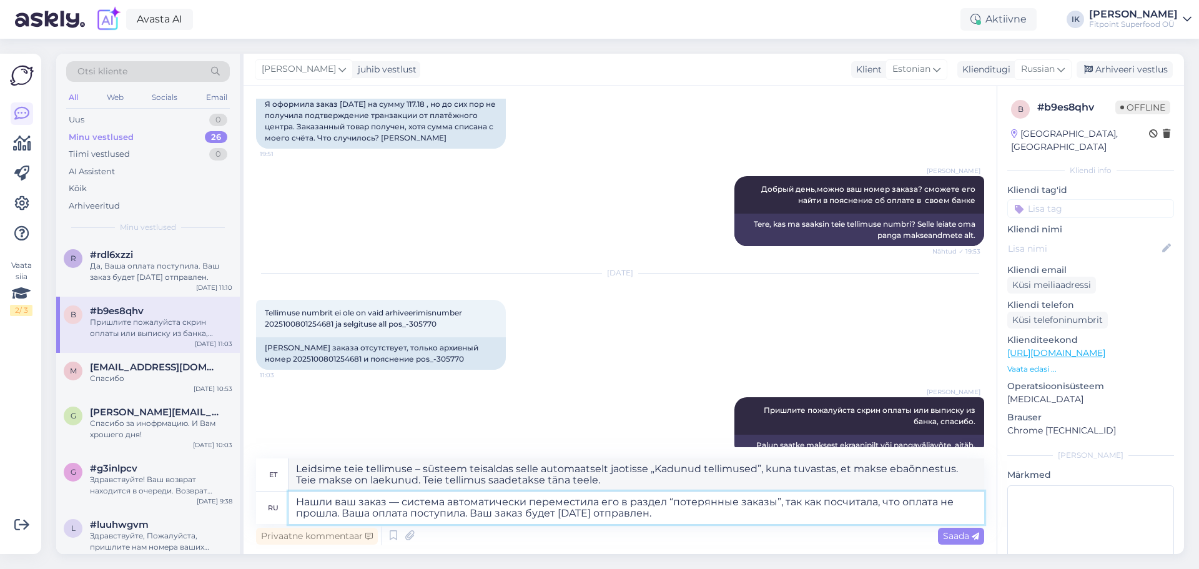
click at [723, 513] on textarea "Нашли ваш заказ — система автоматически переместила его в раздел “потерянные за…" at bounding box center [637, 508] width 696 height 32
type textarea "Нашли ваш заказ — система автоматически переместила его в раздел “потерянные за…"
click at [966, 537] on span "Saada" at bounding box center [961, 535] width 36 height 11
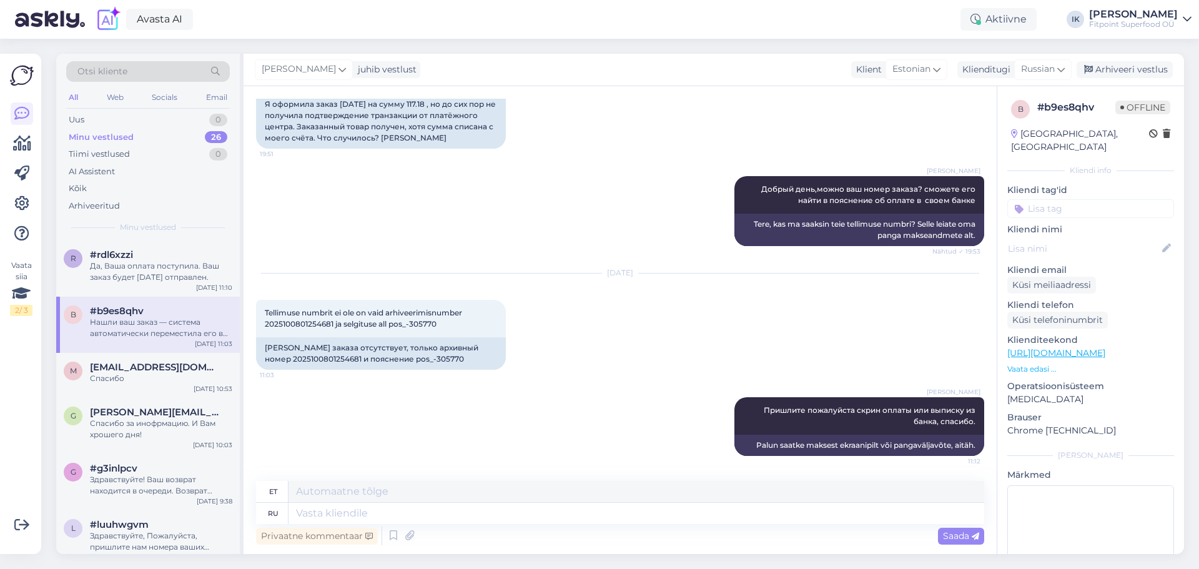
scroll to position [274, 0]
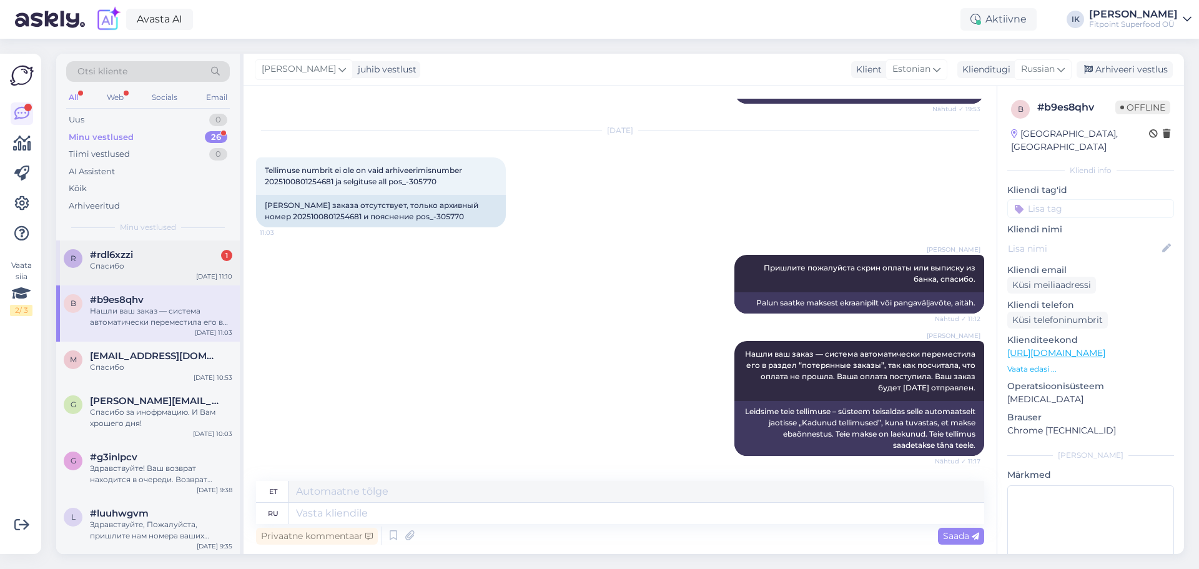
click at [155, 256] on div "#rdl6xzzi 1" at bounding box center [161, 254] width 142 height 11
